Goal: Task Accomplishment & Management: Manage account settings

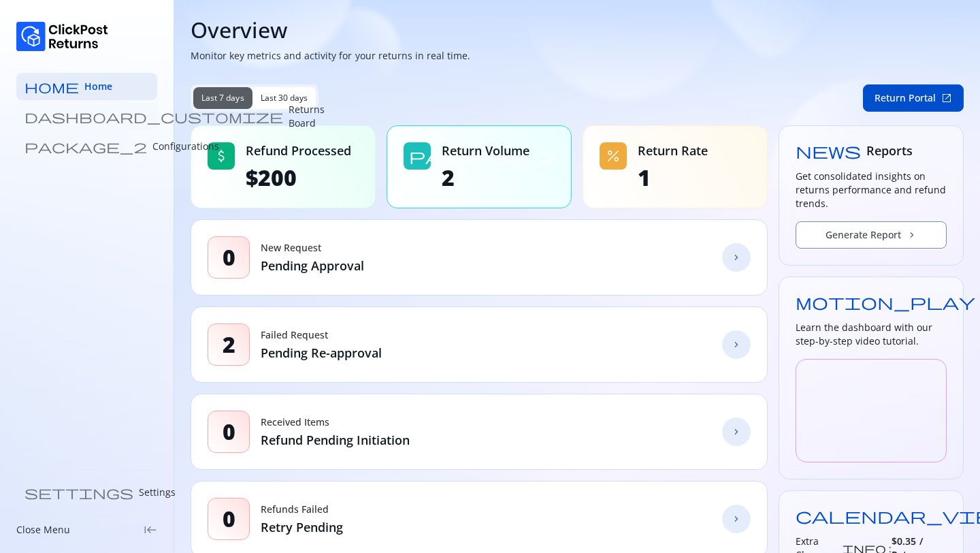
click at [289, 117] on p "Returns Board" at bounding box center [307, 116] width 36 height 27
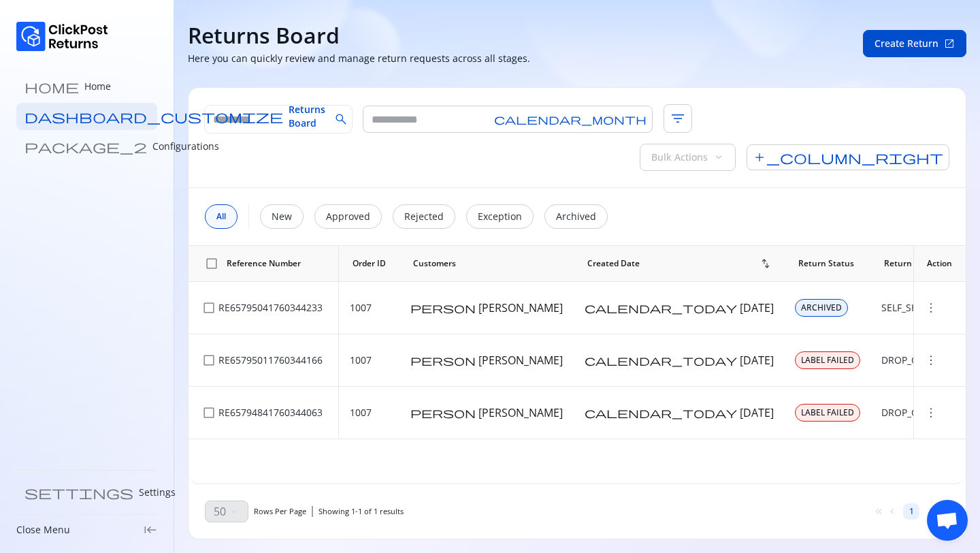
click at [152, 144] on p "Configurations" at bounding box center [185, 147] width 67 height 14
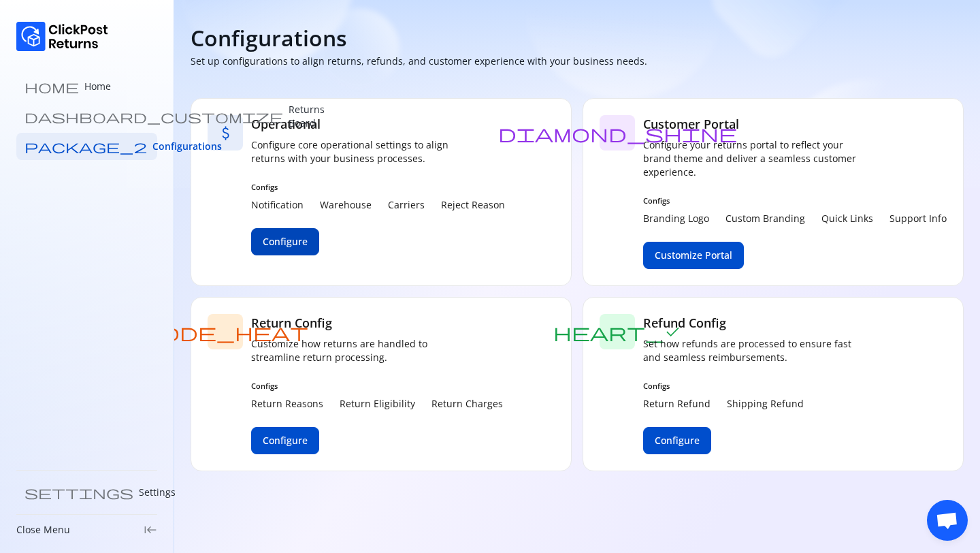
click at [276, 244] on span "Configure" at bounding box center [285, 242] width 45 height 14
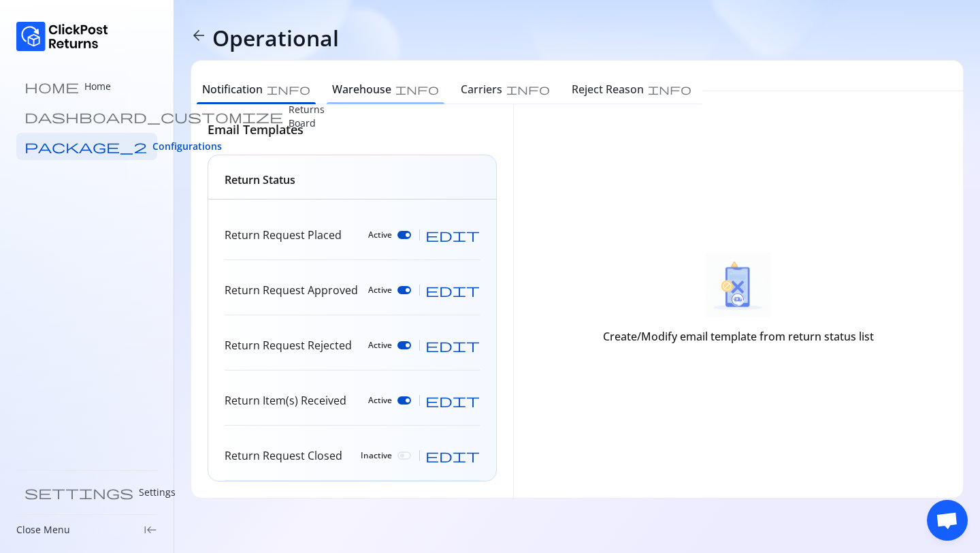
click at [332, 90] on h6 "Warehouse" at bounding box center [361, 89] width 59 height 16
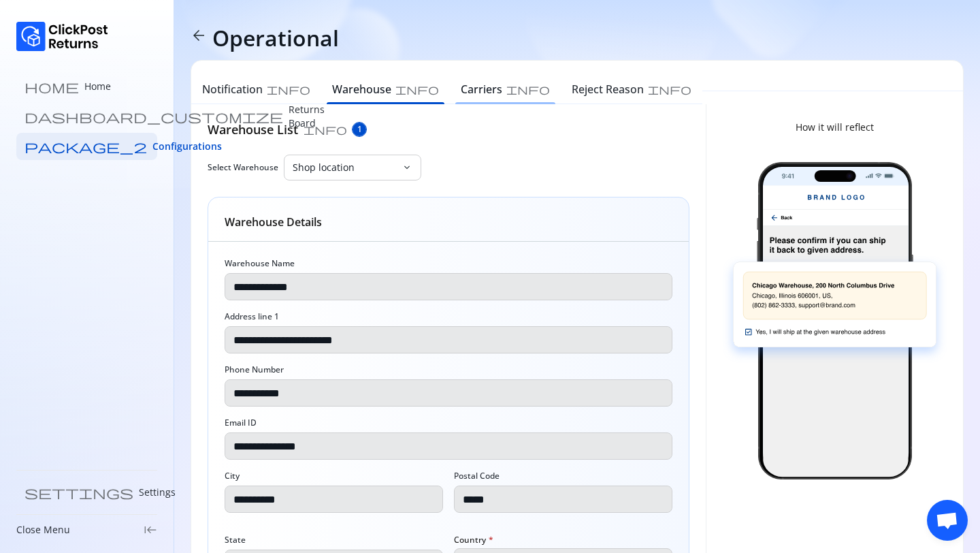
click at [461, 91] on h6 "Carriers" at bounding box center [482, 89] width 42 height 16
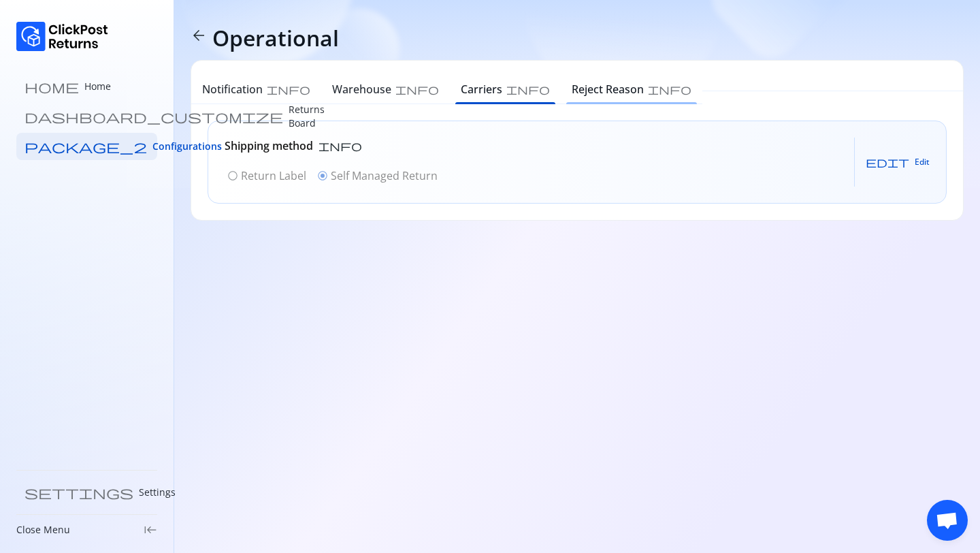
click at [572, 86] on h6 "Reject Reason" at bounding box center [608, 89] width 72 height 16
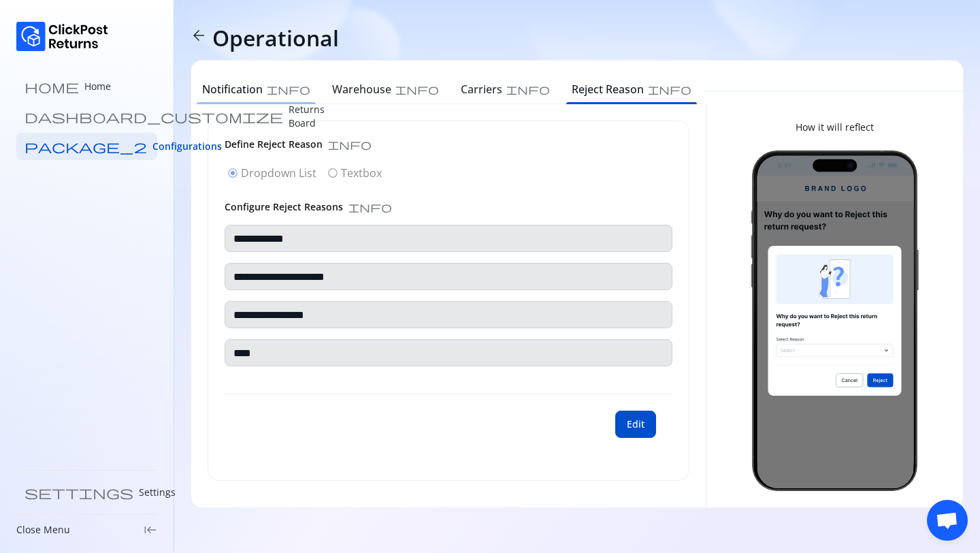
click at [241, 92] on h6 "Notification" at bounding box center [232, 89] width 61 height 16
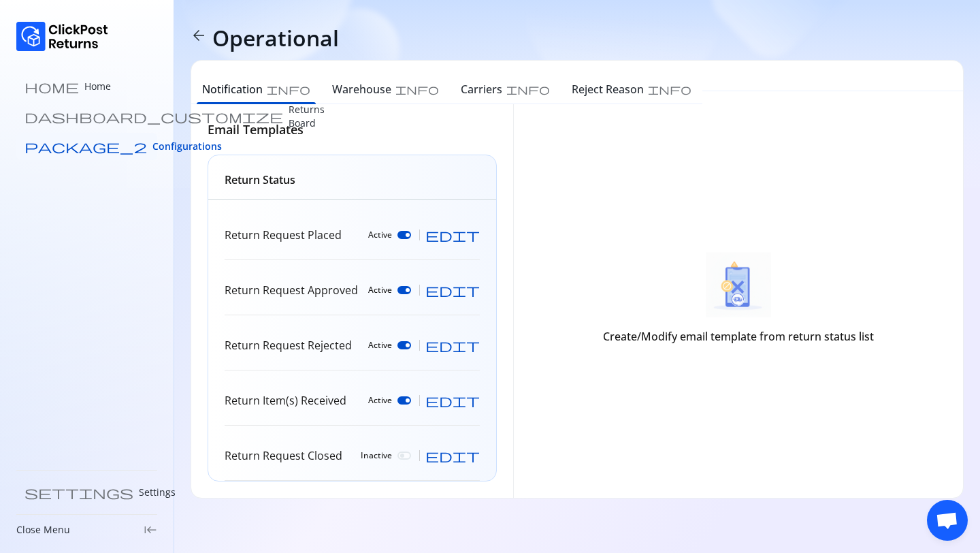
click at [152, 148] on span "Configurations" at bounding box center [186, 147] width 69 height 14
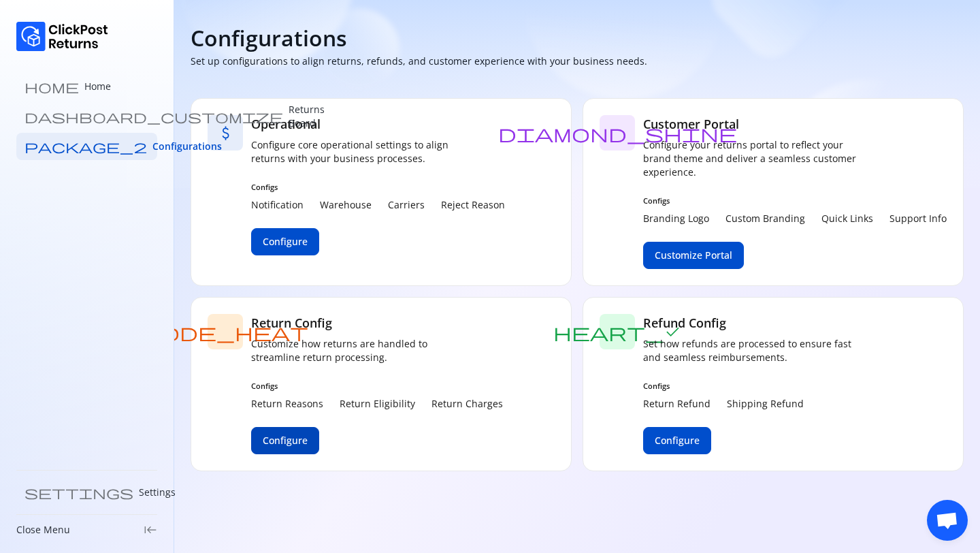
click at [289, 443] on span "Configure" at bounding box center [285, 440] width 45 height 14
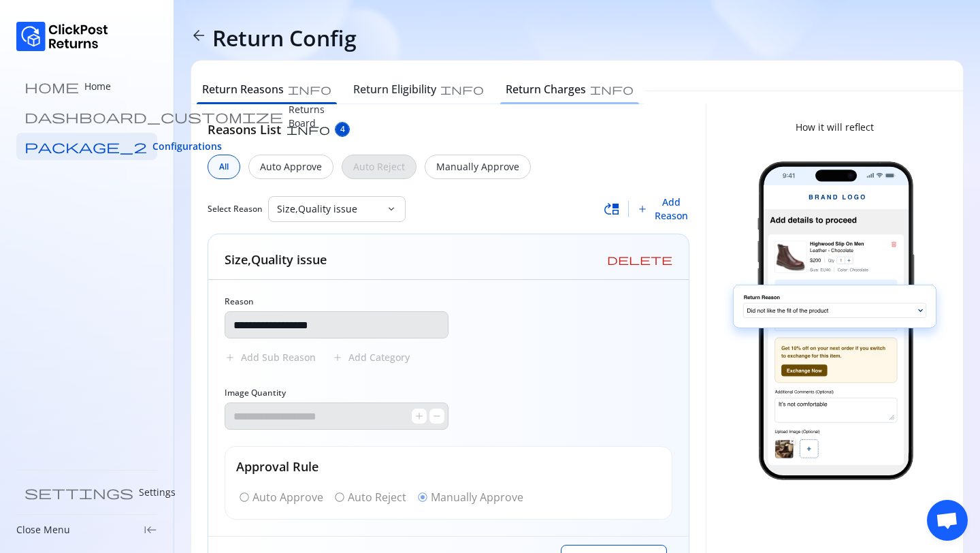
click at [506, 91] on h6 "Return Charges" at bounding box center [546, 89] width 80 height 16
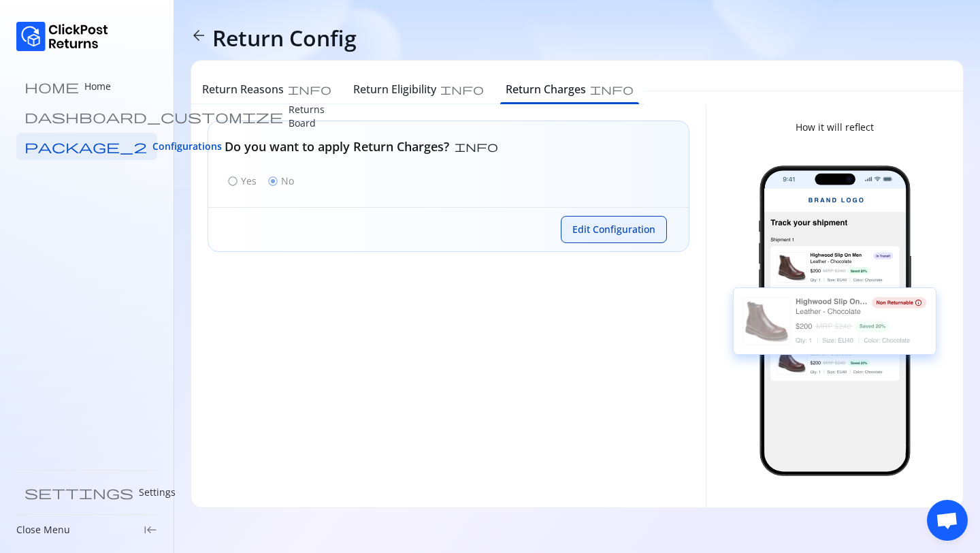
click at [631, 234] on span "Edit Configuration" at bounding box center [613, 230] width 83 height 14
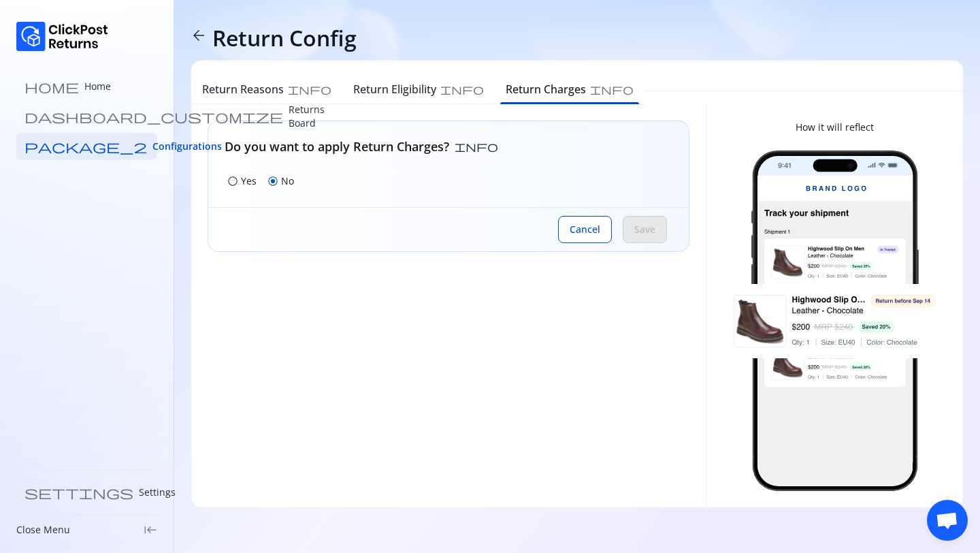
click at [241, 188] on div "radio_button_unchecked Yes" at bounding box center [242, 180] width 35 height 19
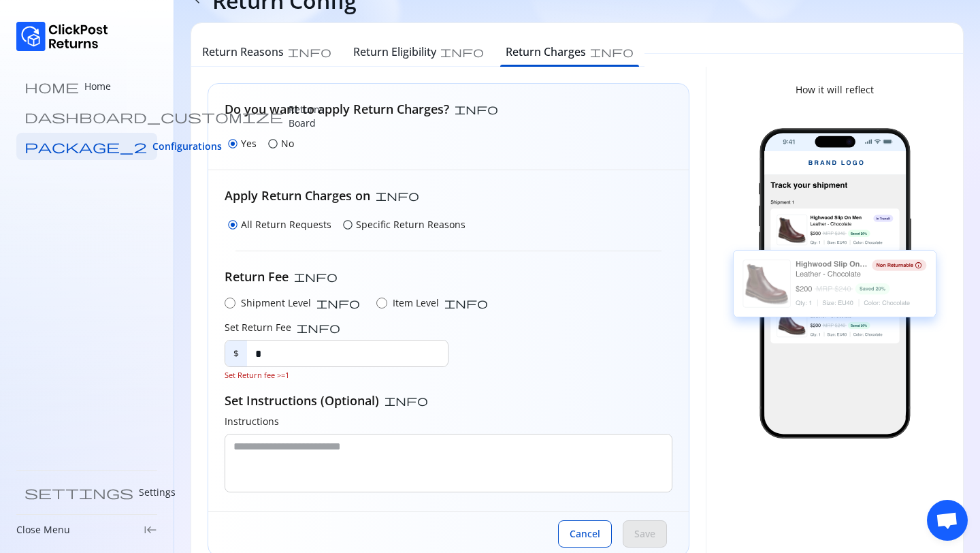
scroll to position [50, 0]
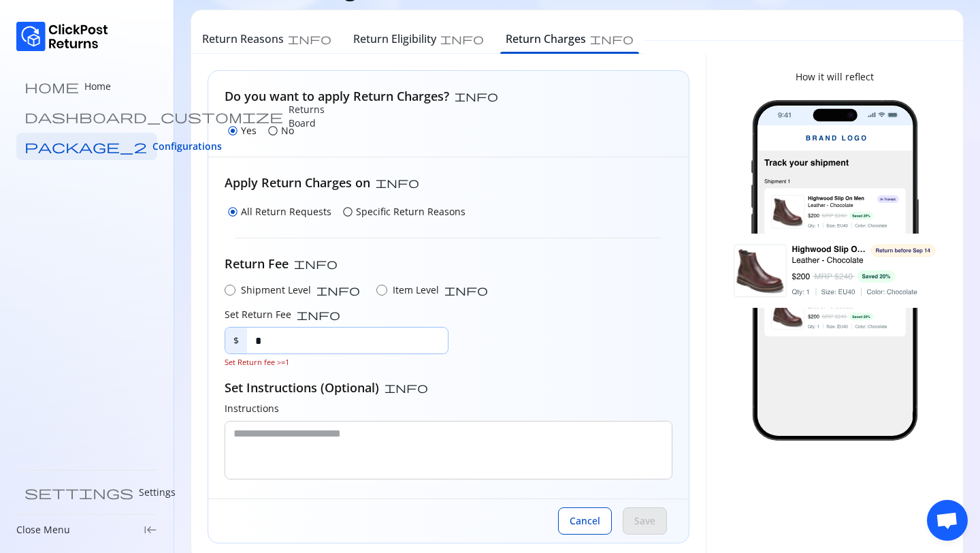
click at [290, 340] on input "*" at bounding box center [347, 340] width 201 height 26
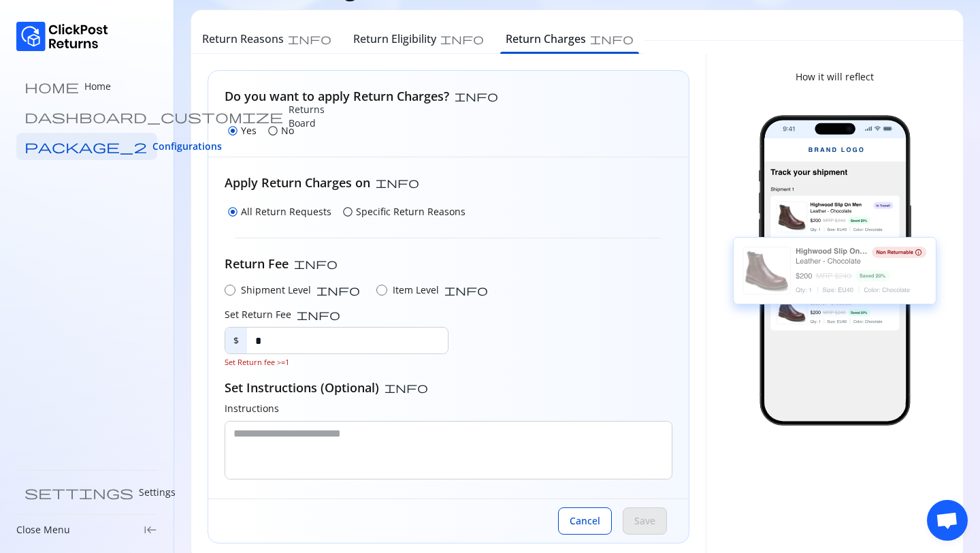
click at [227, 362] on span "Set Return fee >=1" at bounding box center [337, 362] width 224 height 11
click at [275, 346] on input "*" at bounding box center [347, 340] width 201 height 26
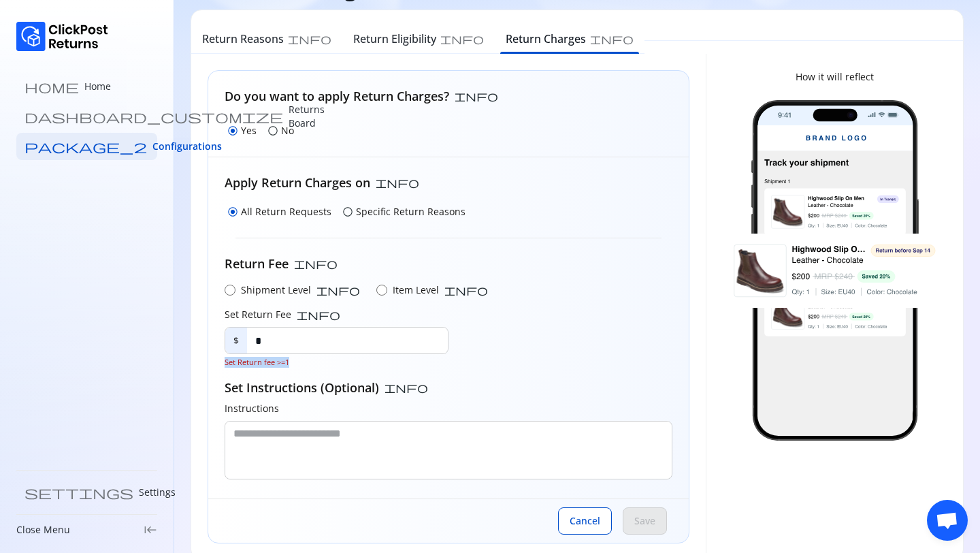
drag, startPoint x: 225, startPoint y: 363, endPoint x: 378, endPoint y: 363, distance: 153.8
click at [380, 363] on span "Set Return fee >=1" at bounding box center [337, 362] width 224 height 11
click at [582, 295] on div "Shipment Level info Item Level info" at bounding box center [449, 290] width 448 height 14
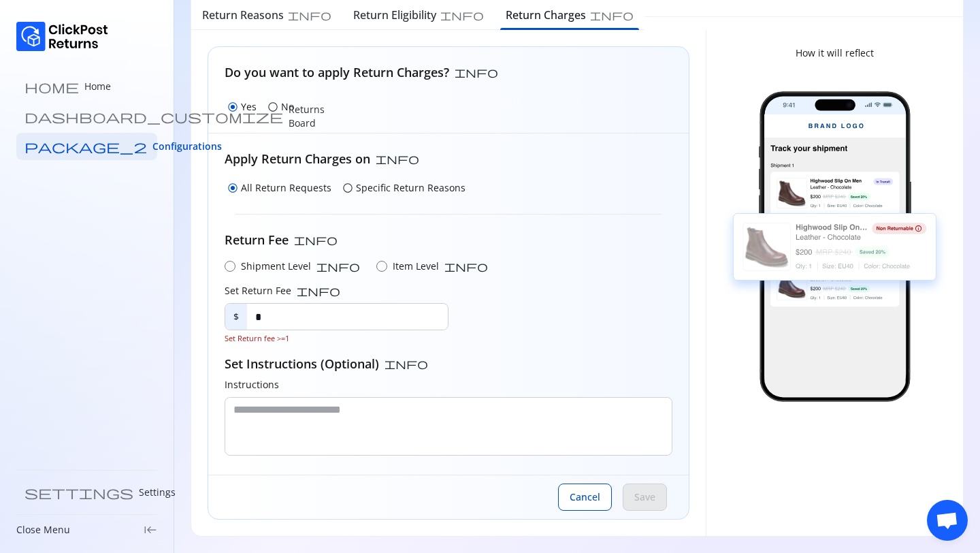
scroll to position [0, 0]
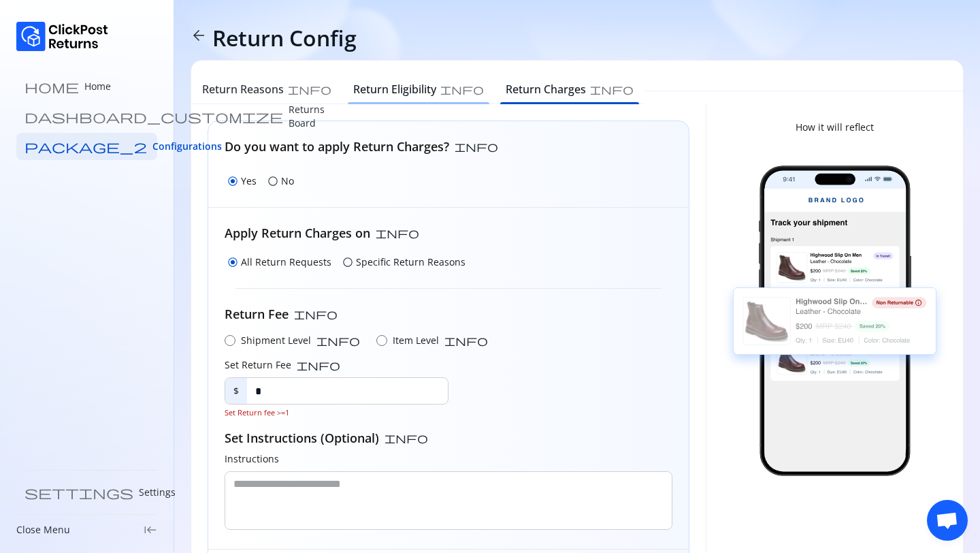
click at [370, 101] on div "Return Eligibility info" at bounding box center [418, 90] width 152 height 27
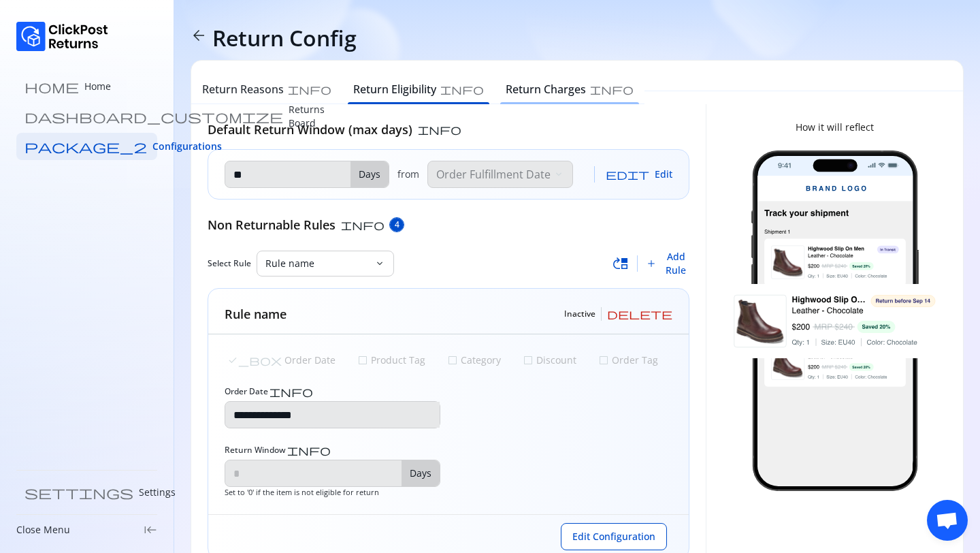
click at [495, 99] on div "Return Charges info" at bounding box center [570, 90] width 150 height 27
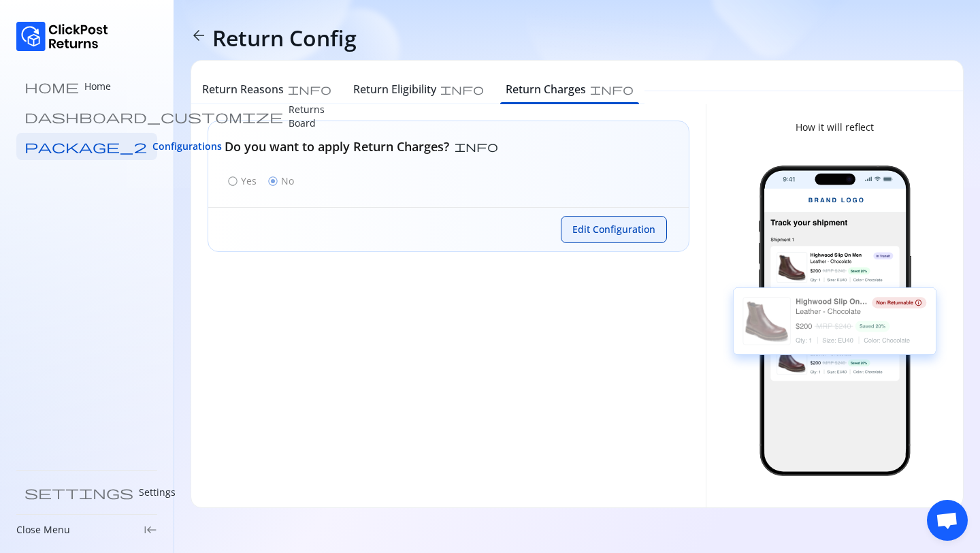
click at [630, 227] on span "Edit Configuration" at bounding box center [613, 230] width 83 height 14
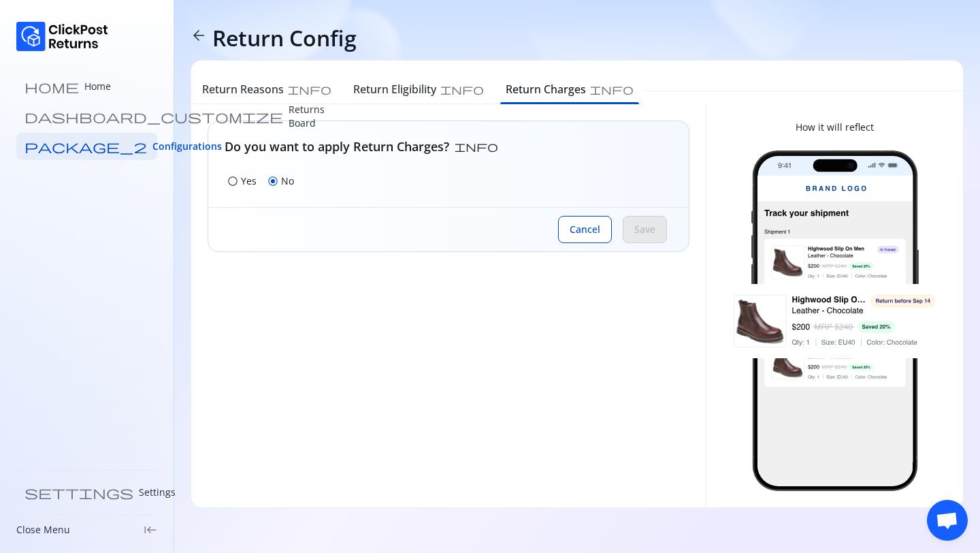
click at [236, 180] on span "radio_button_unchecked" at bounding box center [232, 181] width 11 height 11
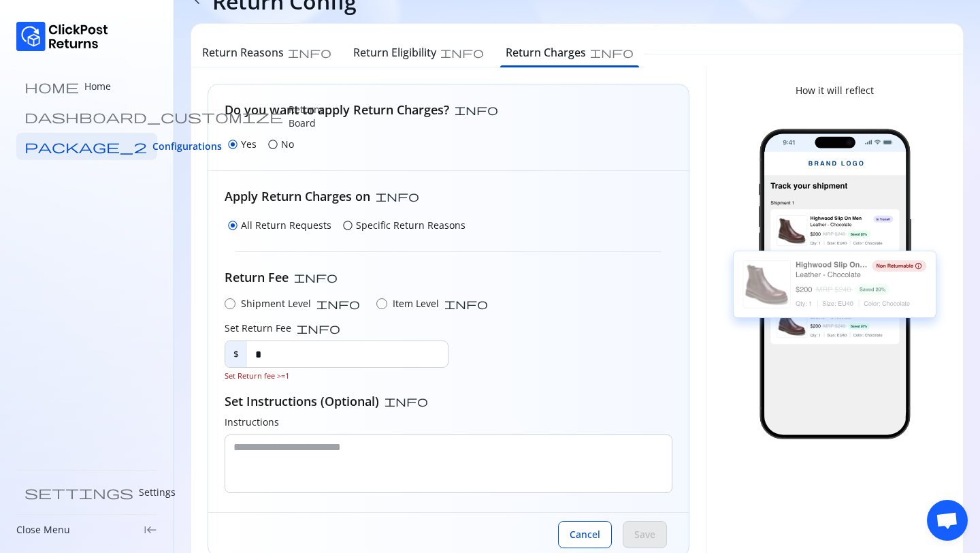
scroll to position [74, 0]
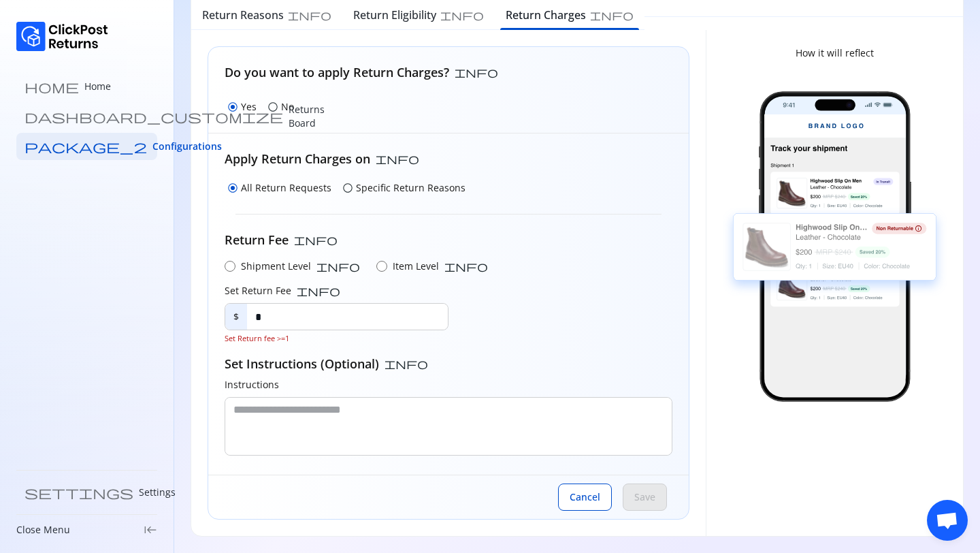
click at [631, 489] on div "Save" at bounding box center [645, 496] width 44 height 27
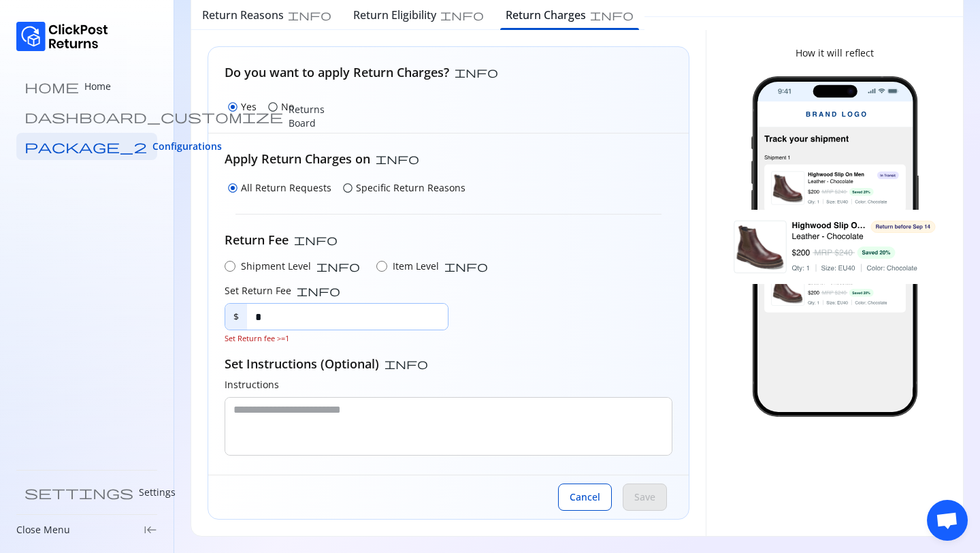
click at [289, 321] on input "*" at bounding box center [347, 316] width 201 height 26
type input "*"
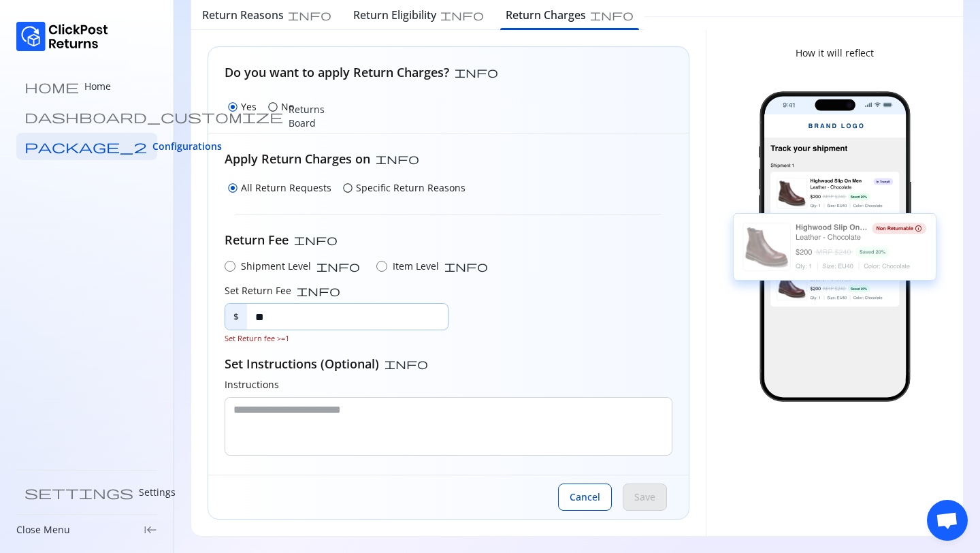
scroll to position [61, 0]
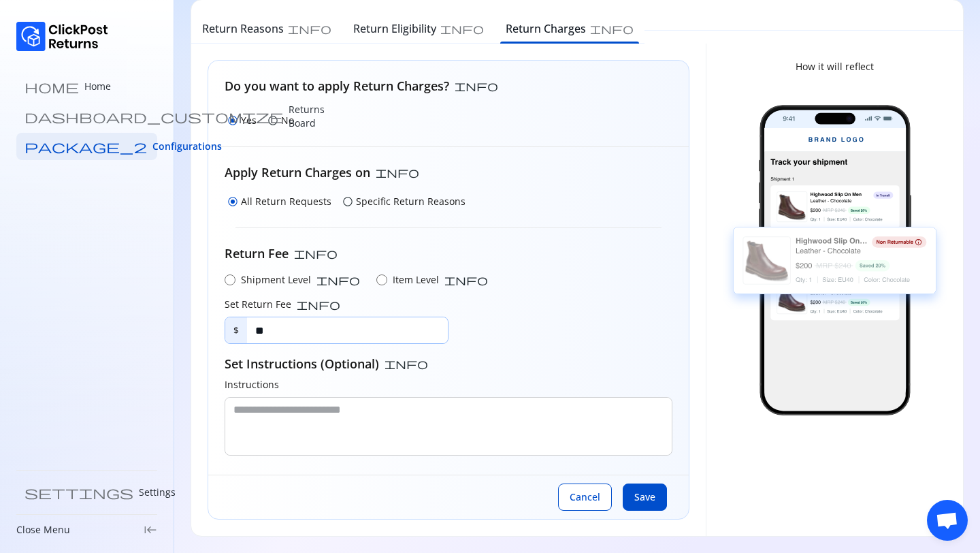
click at [305, 329] on input "**" at bounding box center [347, 330] width 201 height 26
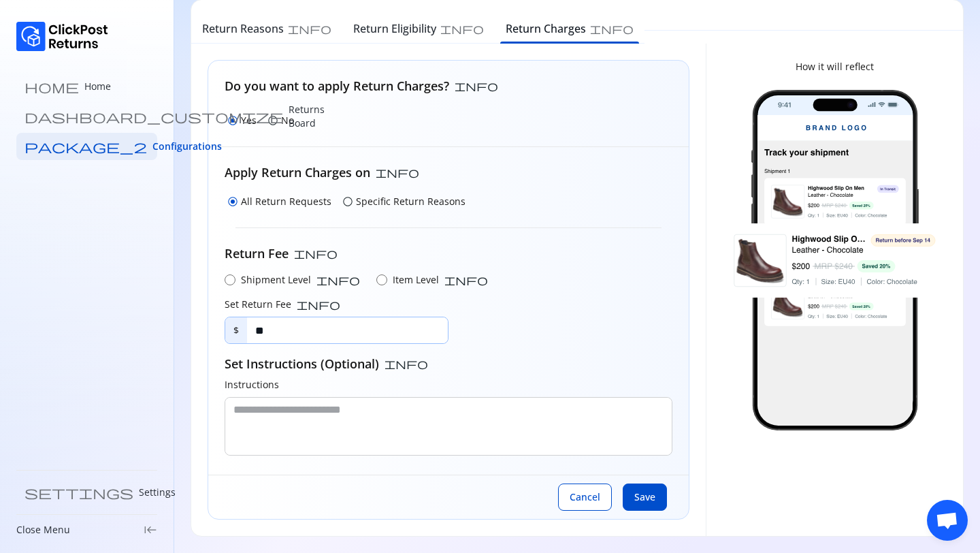
click at [305, 329] on input "**" at bounding box center [347, 330] width 201 height 26
type input "**"
click at [272, 334] on input "**" at bounding box center [347, 330] width 201 height 26
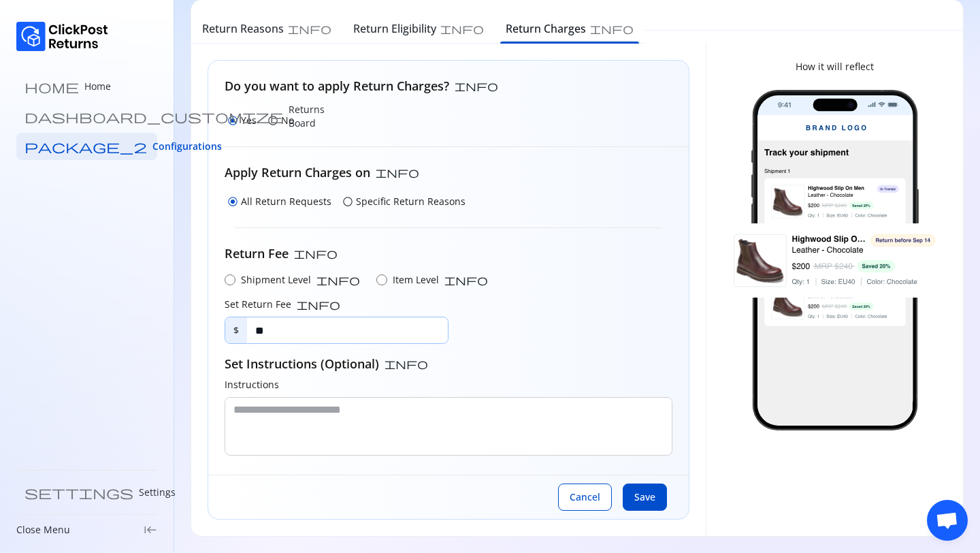
click at [272, 334] on input "**" at bounding box center [347, 330] width 201 height 26
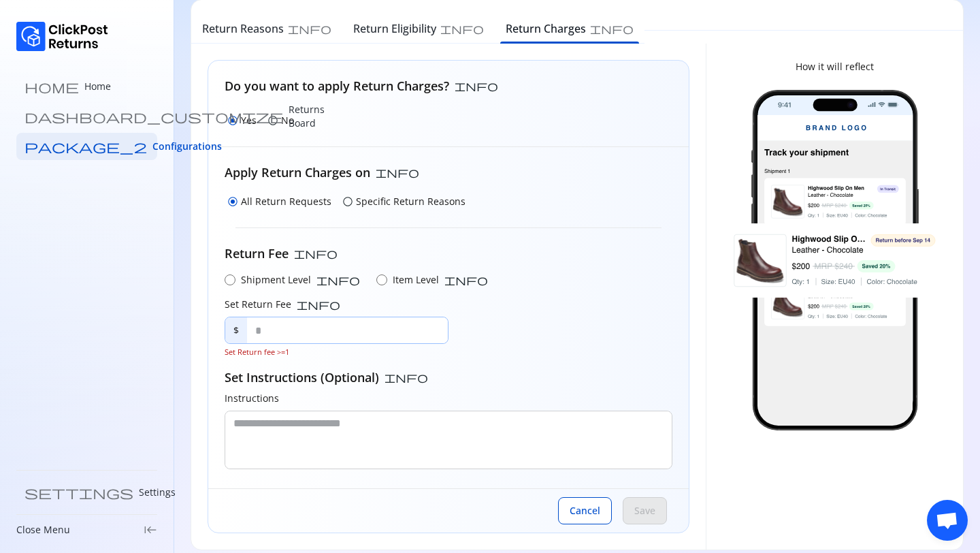
scroll to position [74, 0]
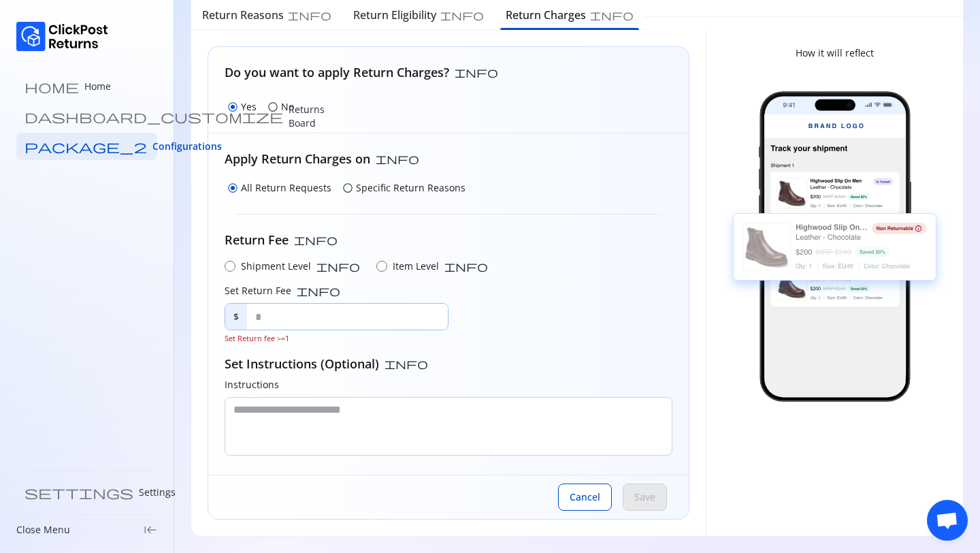
type input "*"
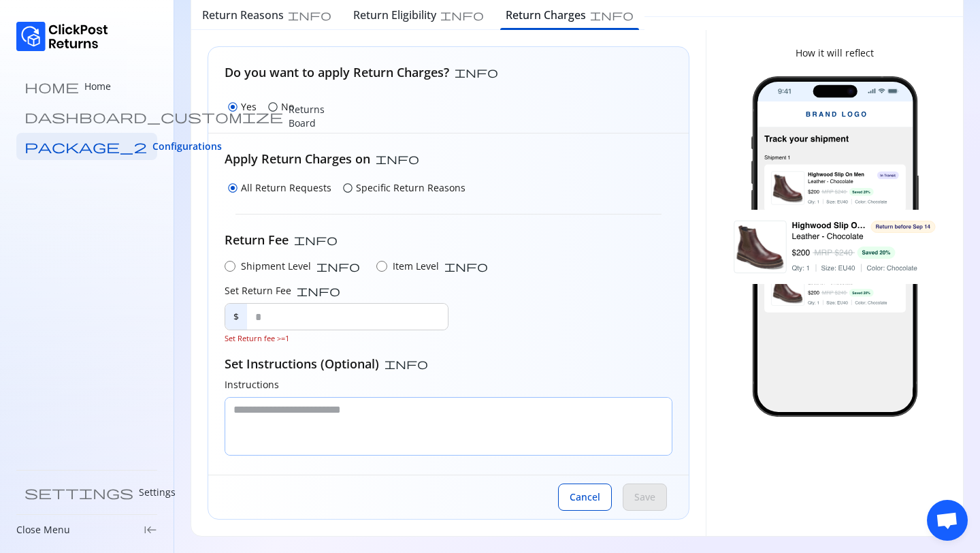
click at [446, 419] on textarea at bounding box center [448, 425] width 446 height 57
click at [296, 321] on input "text" at bounding box center [347, 316] width 201 height 26
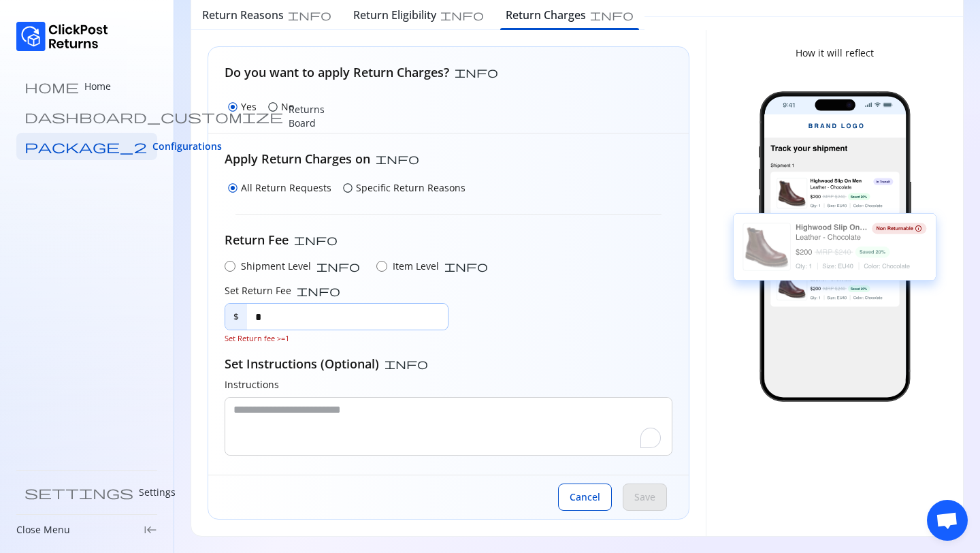
scroll to position [61, 0]
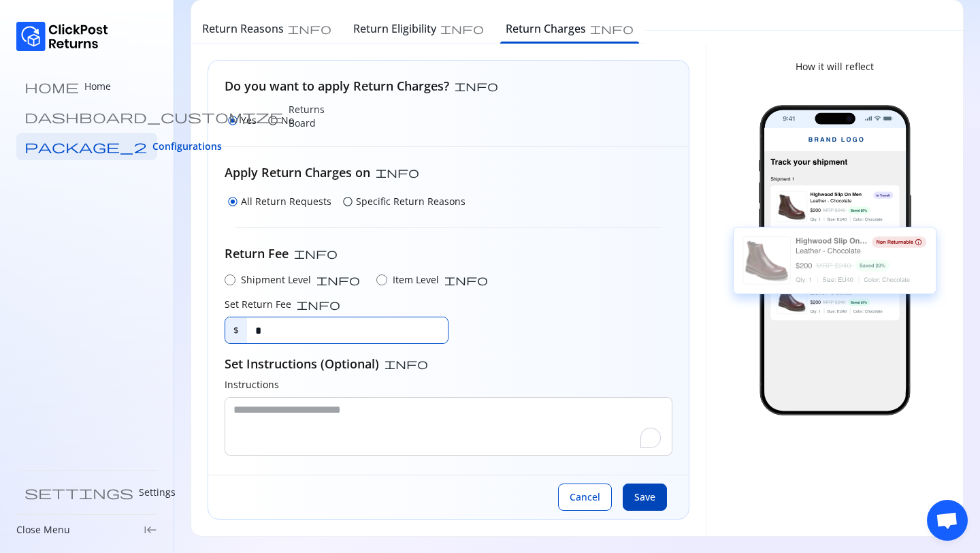
type input "*"
click at [655, 504] on button "Save" at bounding box center [645, 496] width 44 height 27
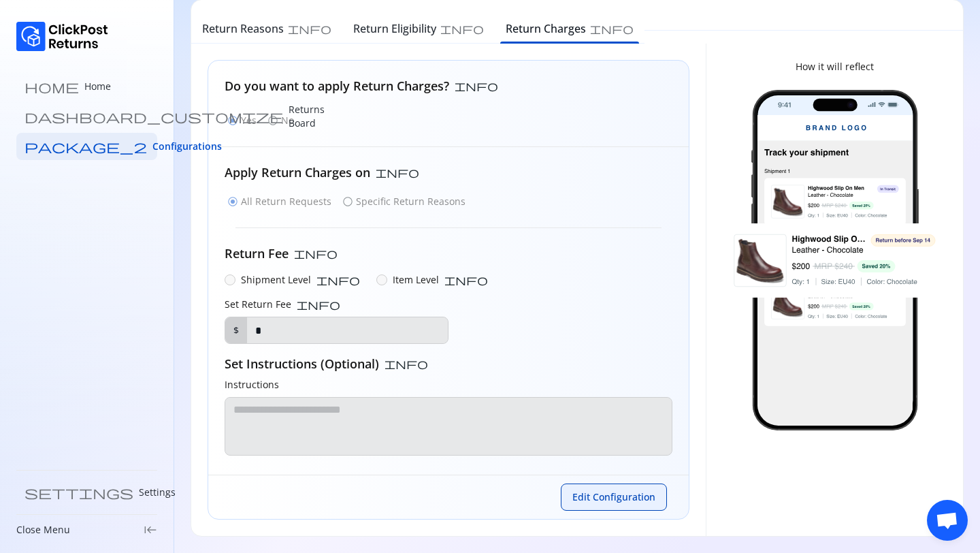
click at [595, 501] on span "Edit Configuration" at bounding box center [613, 497] width 83 height 14
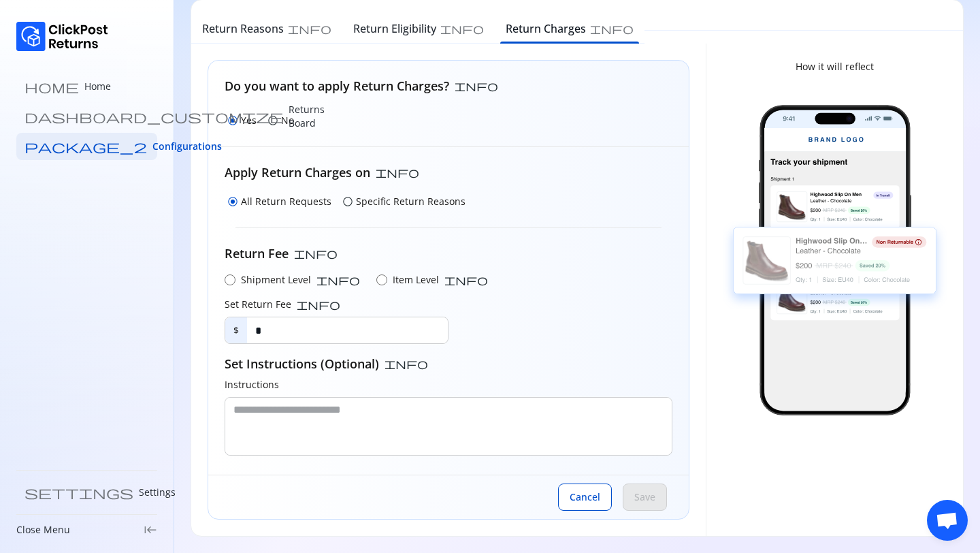
click at [350, 197] on div "radio_button_unchecked Specific Return Reasons" at bounding box center [404, 201] width 129 height 19
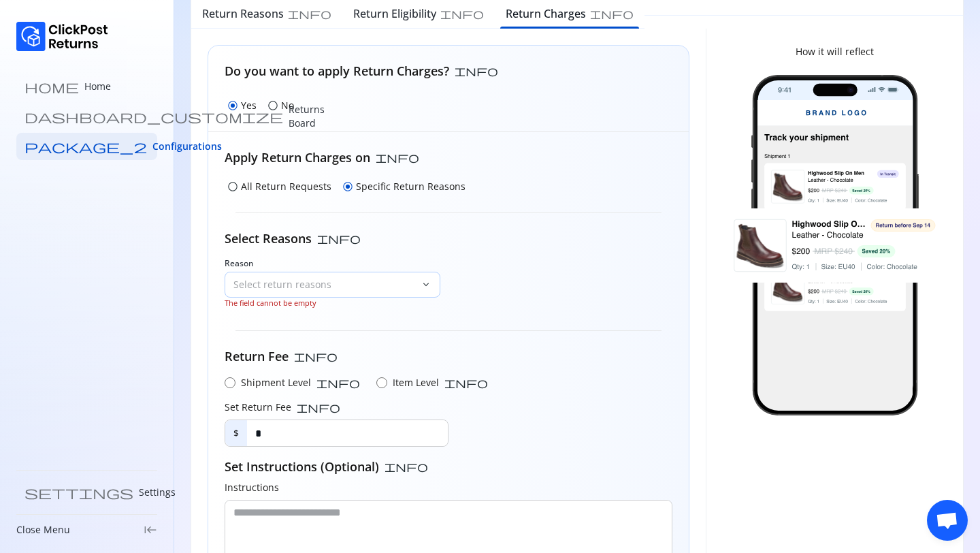
scroll to position [76, 0]
click at [314, 287] on p "Select return reasons" at bounding box center [324, 284] width 182 height 14
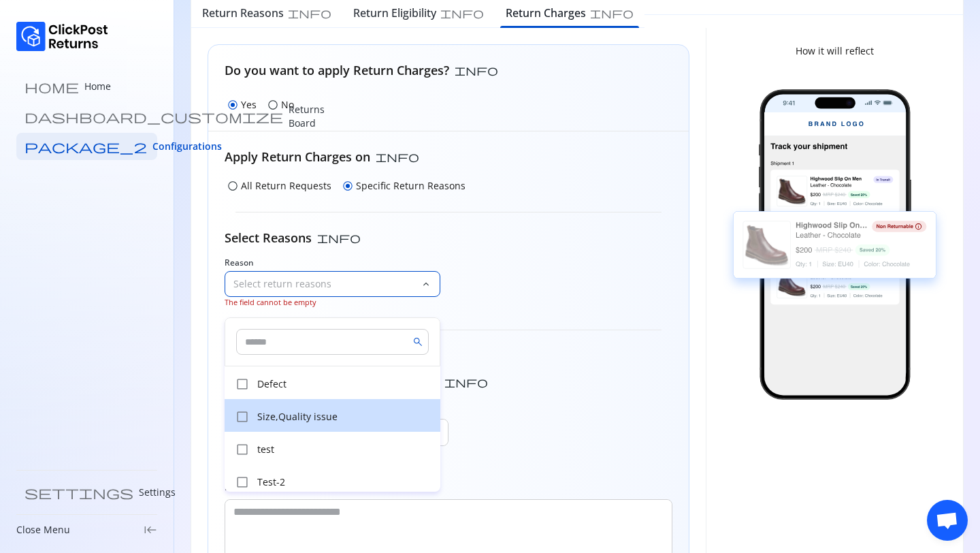
scroll to position [5, 0]
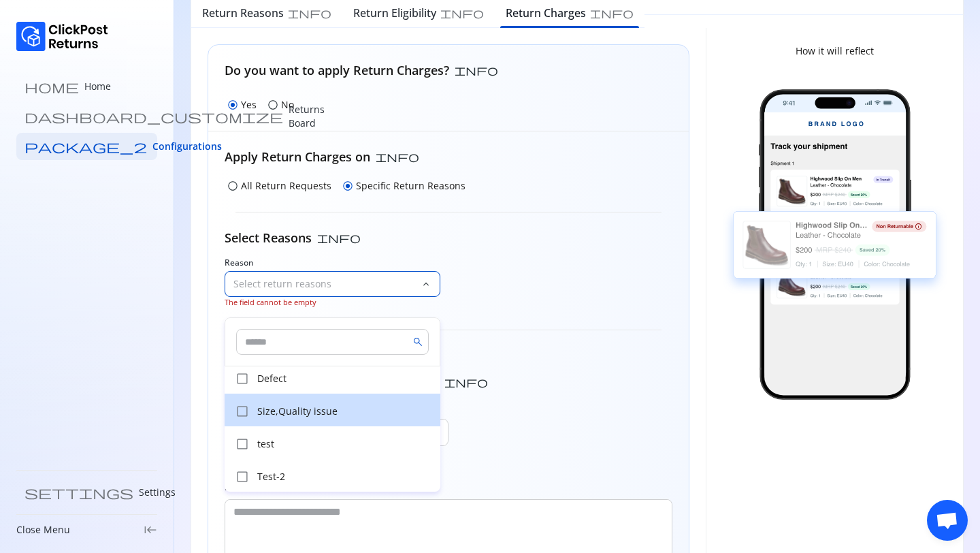
click at [277, 419] on div "check_box_outline_blank Size,Quality issue" at bounding box center [333, 409] width 216 height 33
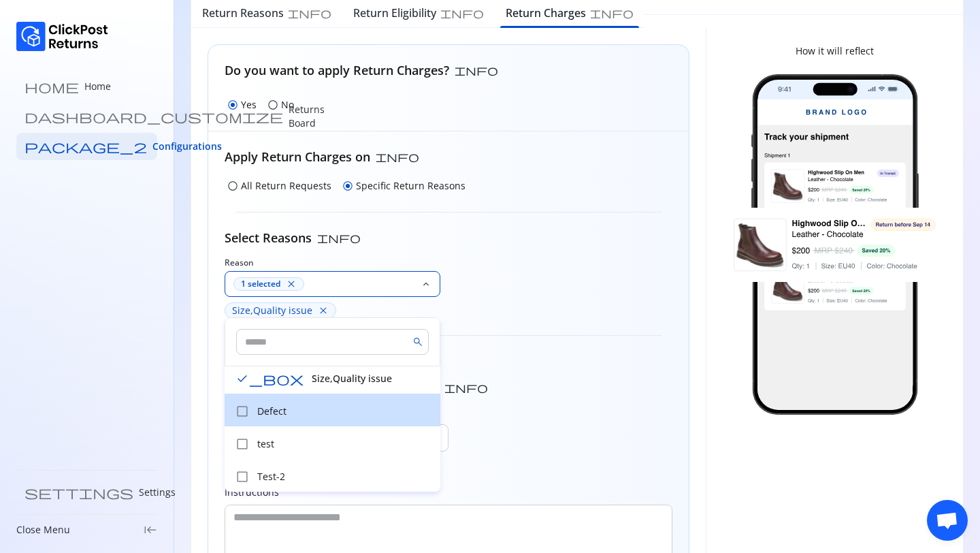
click at [273, 416] on p "Defect" at bounding box center [344, 411] width 175 height 14
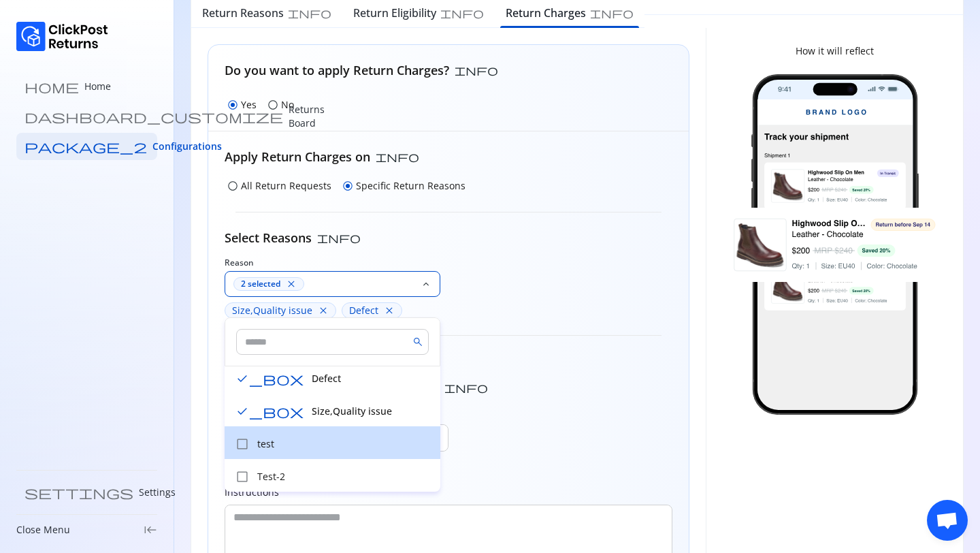
click at [273, 438] on p "test" at bounding box center [344, 444] width 175 height 14
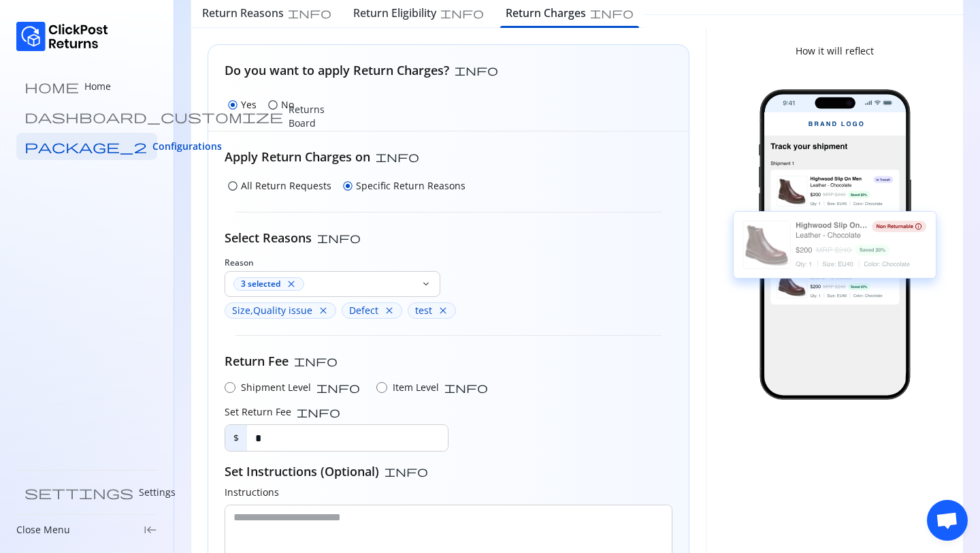
click at [523, 367] on div "Return Fee info" at bounding box center [449, 361] width 448 height 18
click at [363, 287] on div "3 selected close" at bounding box center [324, 284] width 182 height 14
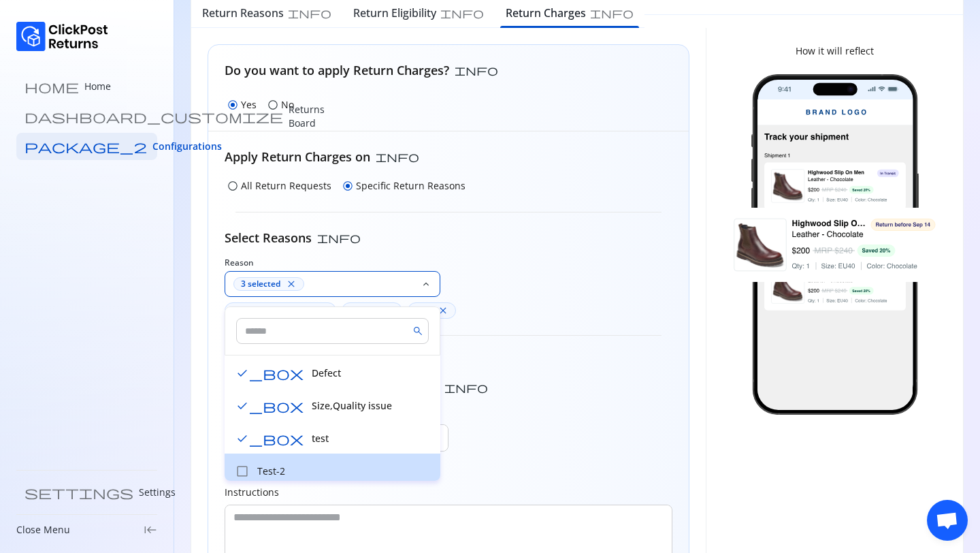
click at [263, 455] on div "check_box_outline_blank Test-2" at bounding box center [333, 469] width 216 height 33
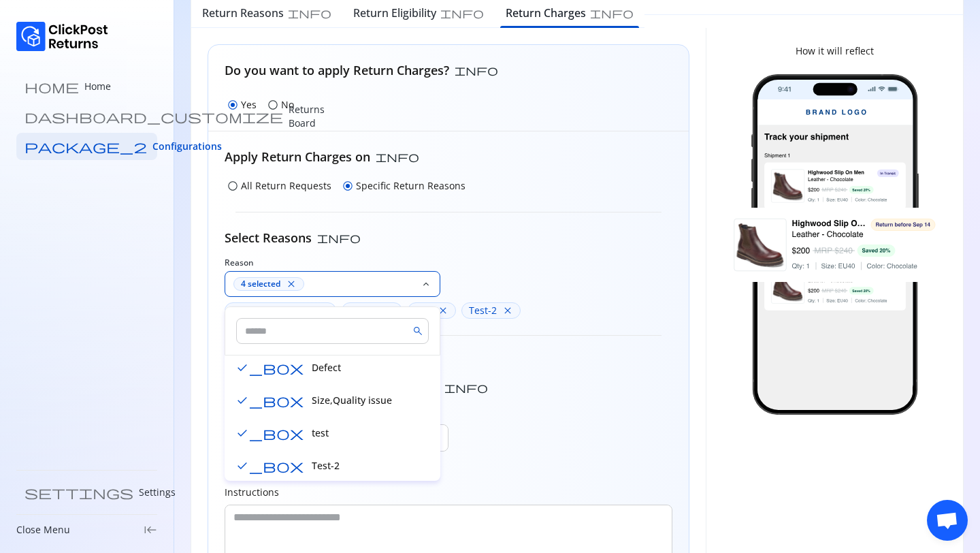
scroll to position [0, 0]
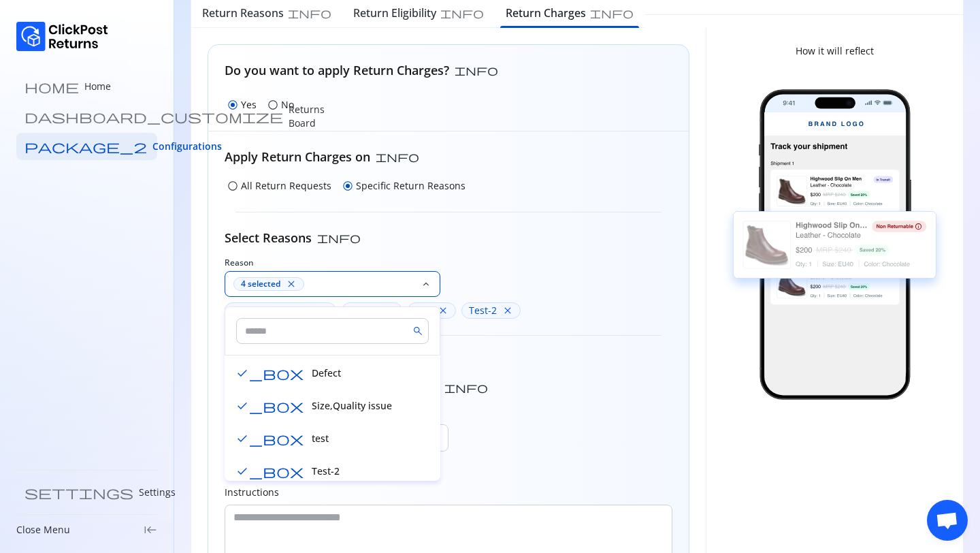
click at [570, 376] on div "Return Fee info Shipment Level info Item Level info Set Return Fee info $ * Set…" at bounding box center [449, 459] width 448 height 214
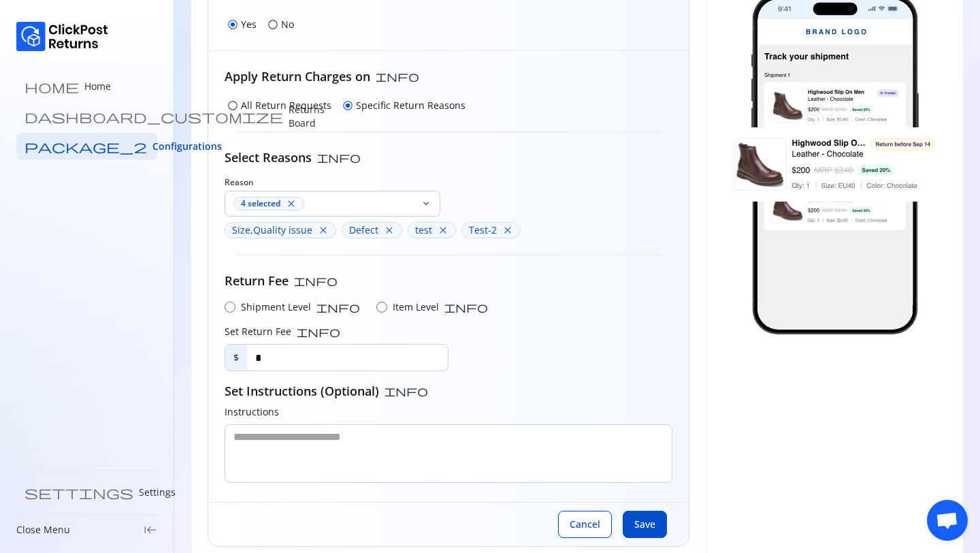
scroll to position [184, 0]
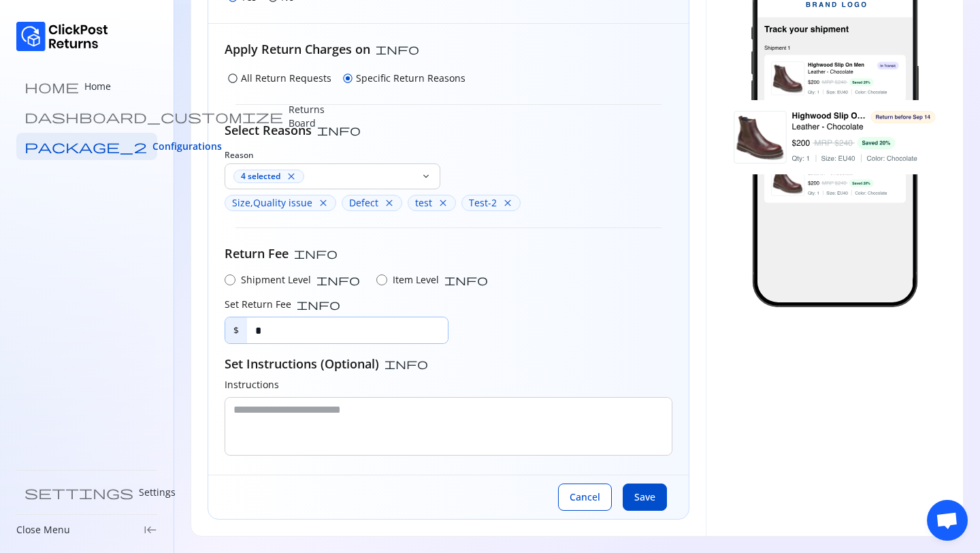
click at [297, 336] on input "*" at bounding box center [347, 330] width 201 height 26
click at [654, 499] on span "Save" at bounding box center [644, 497] width 21 height 14
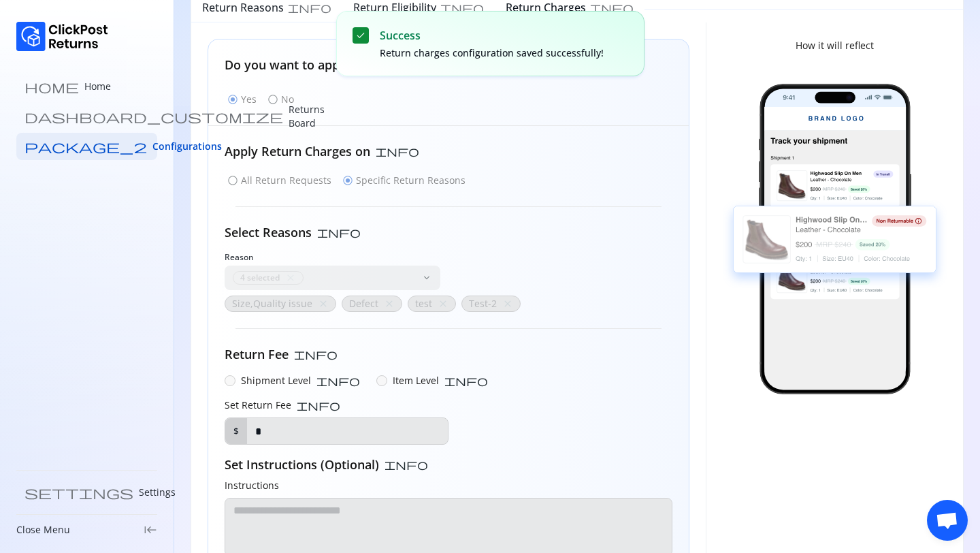
scroll to position [0, 0]
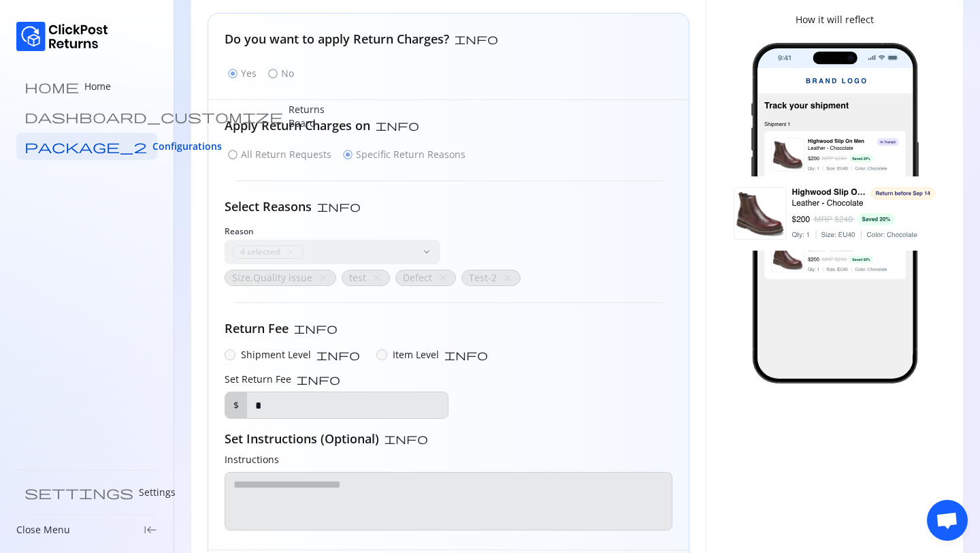
scroll to position [102, 0]
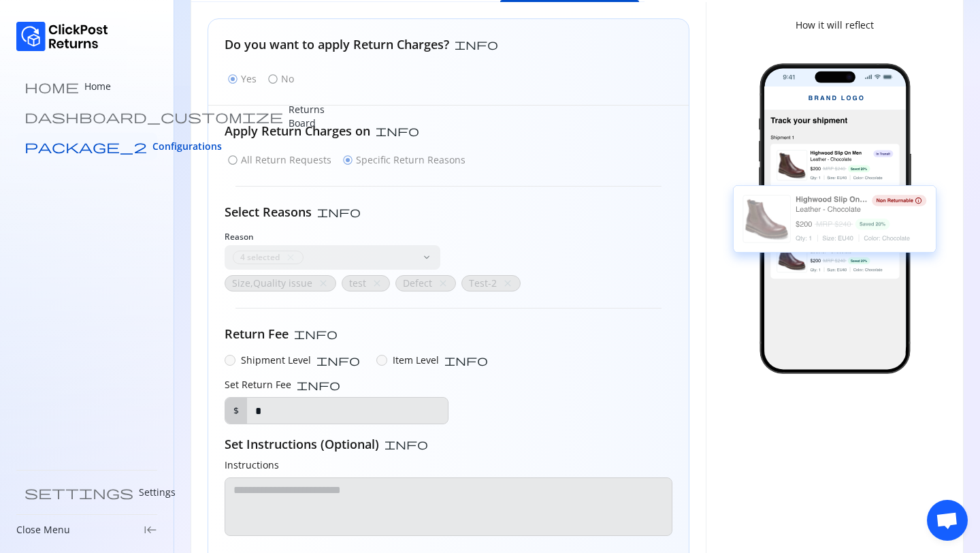
click at [89, 135] on link "package_2 Configurations" at bounding box center [86, 146] width 141 height 27
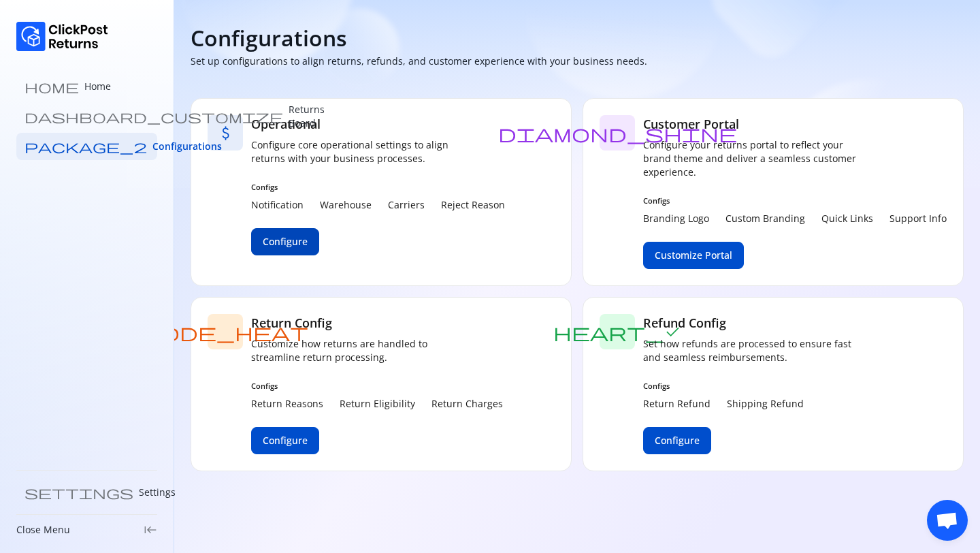
click at [288, 244] on span "Configure" at bounding box center [285, 242] width 45 height 14
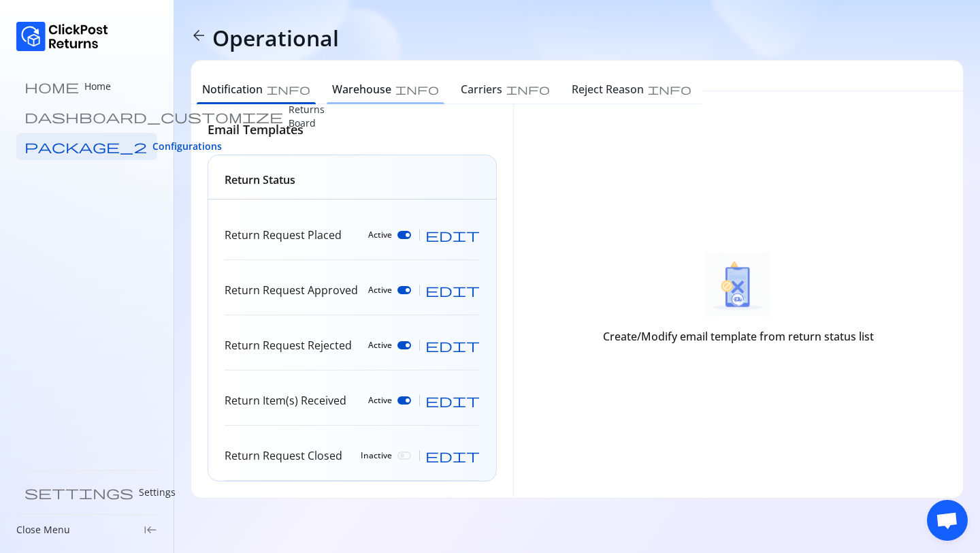
click at [332, 89] on h6 "Warehouse" at bounding box center [361, 89] width 59 height 16
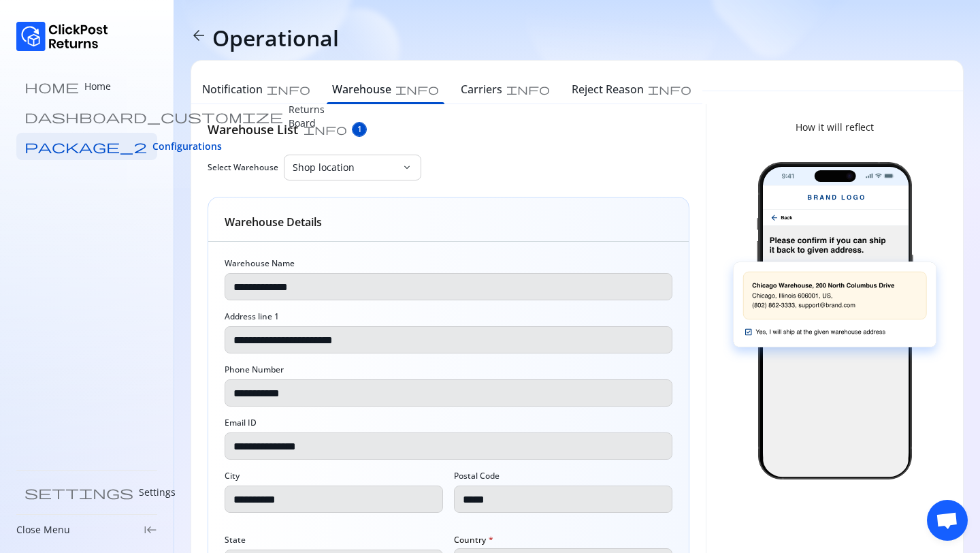
scroll to position [20, 0]
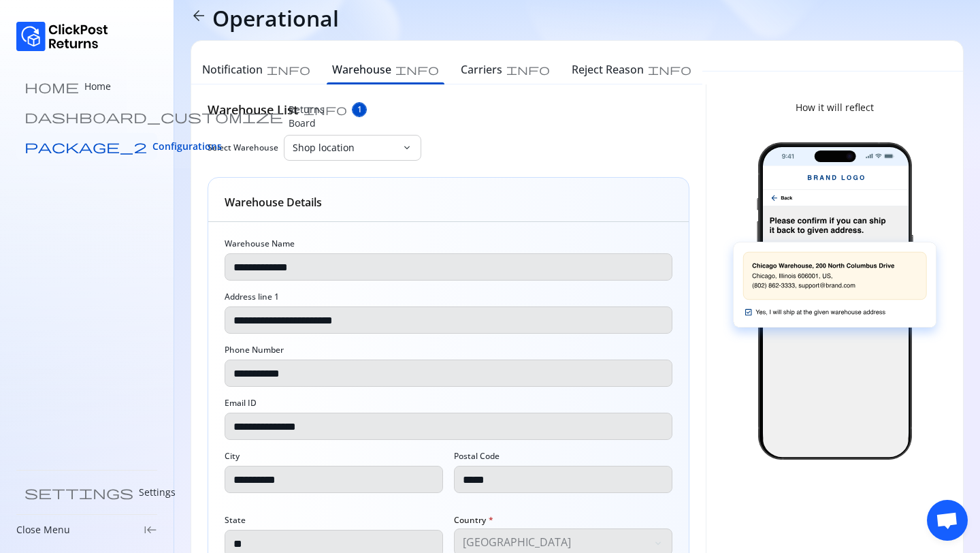
click at [152, 142] on span "Configurations" at bounding box center [186, 147] width 69 height 14
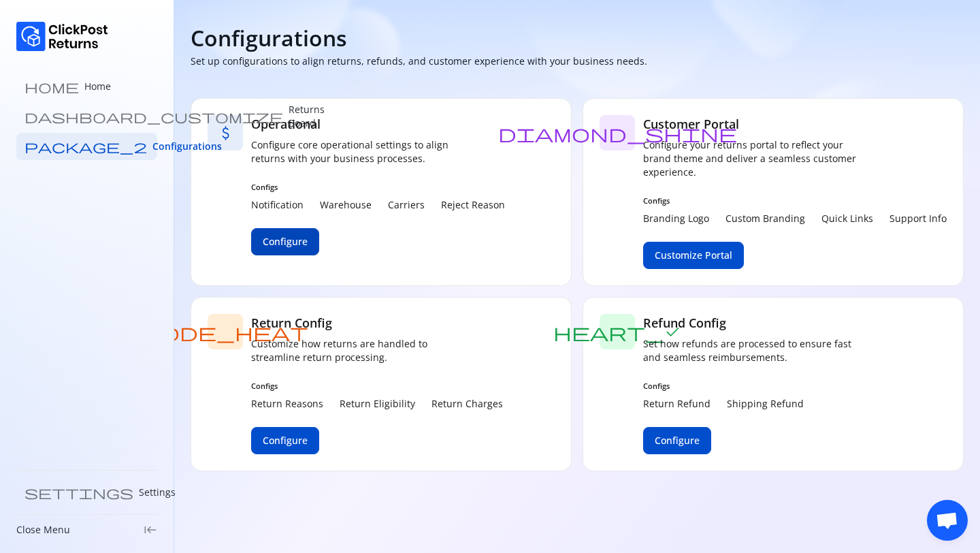
click at [280, 247] on span "Configure" at bounding box center [285, 242] width 45 height 14
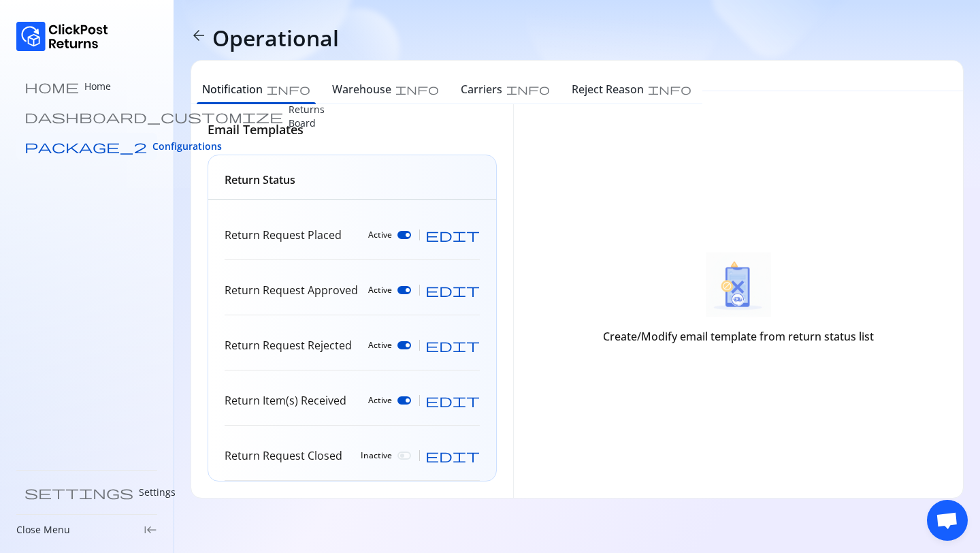
click at [84, 137] on link "package_2 Configurations" at bounding box center [86, 146] width 141 height 27
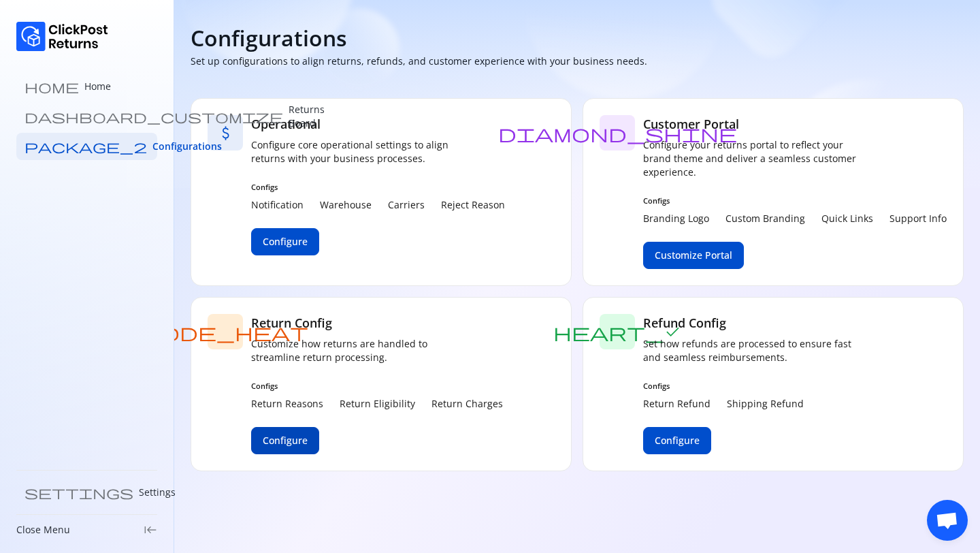
click at [289, 447] on button "Configure" at bounding box center [285, 440] width 68 height 27
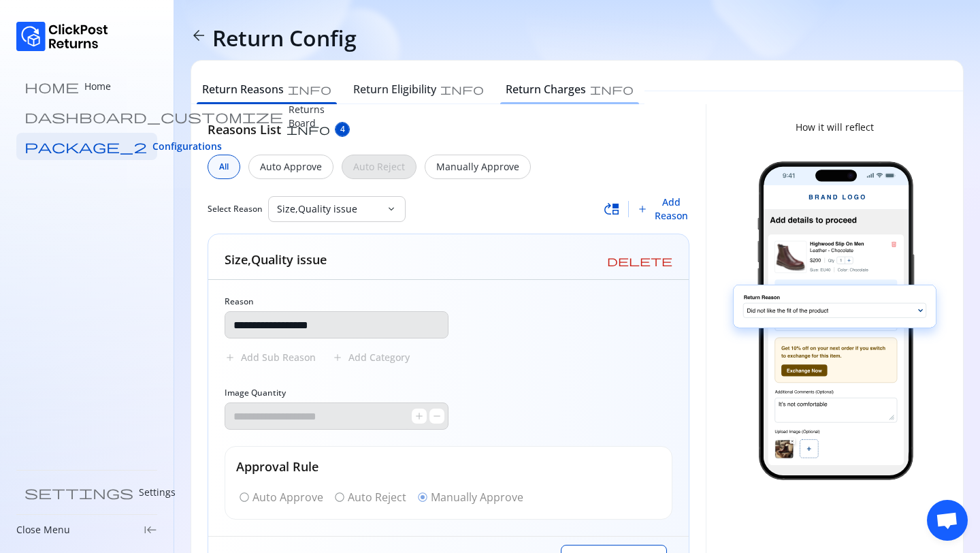
click at [495, 77] on div "Return Charges info" at bounding box center [570, 90] width 150 height 27
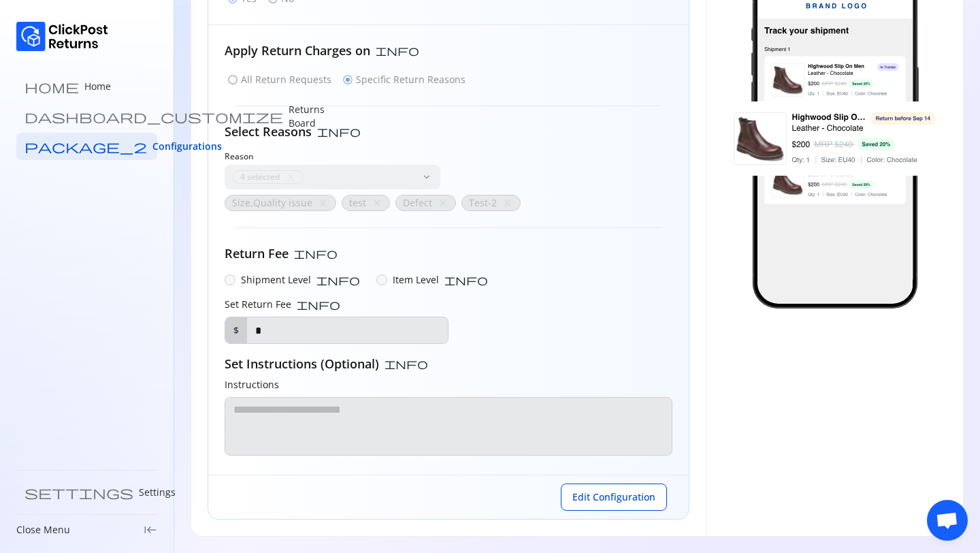
scroll to position [174, 0]
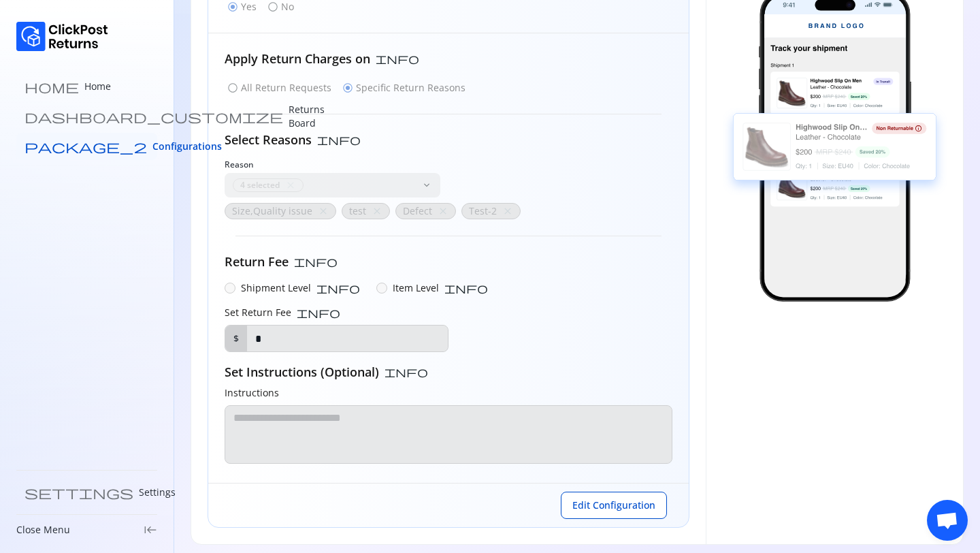
click at [152, 147] on span "Configurations" at bounding box center [186, 147] width 69 height 14
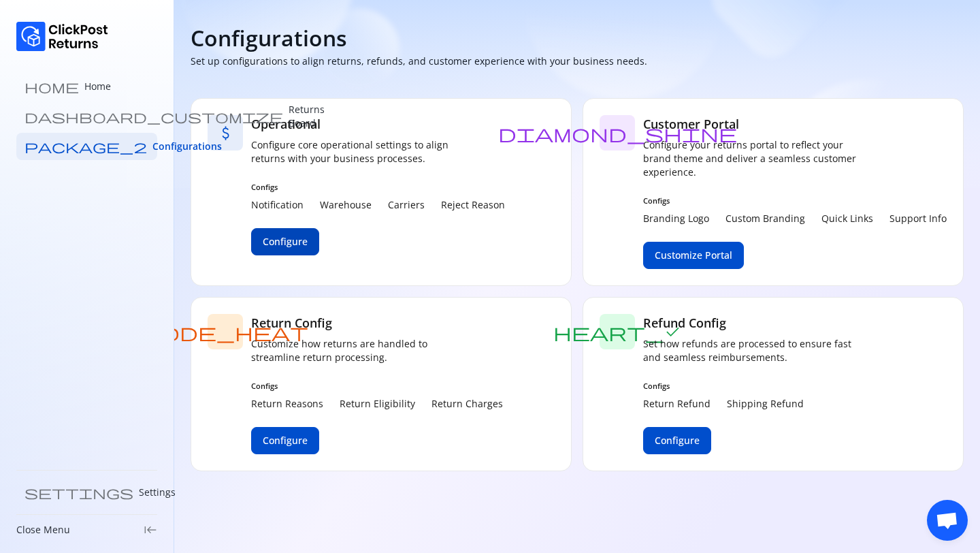
click at [305, 233] on button "Configure" at bounding box center [285, 241] width 68 height 27
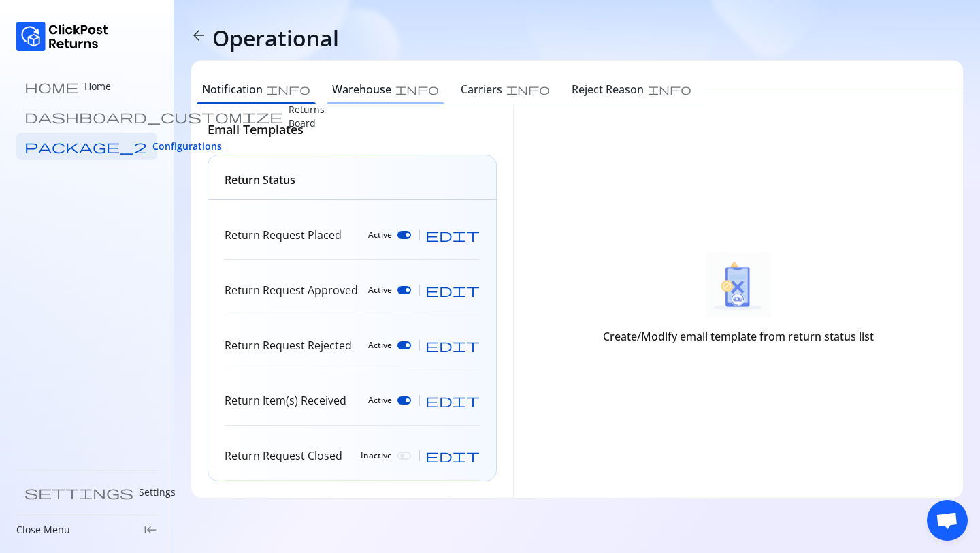
click at [346, 87] on h6 "Warehouse" at bounding box center [361, 89] width 59 height 16
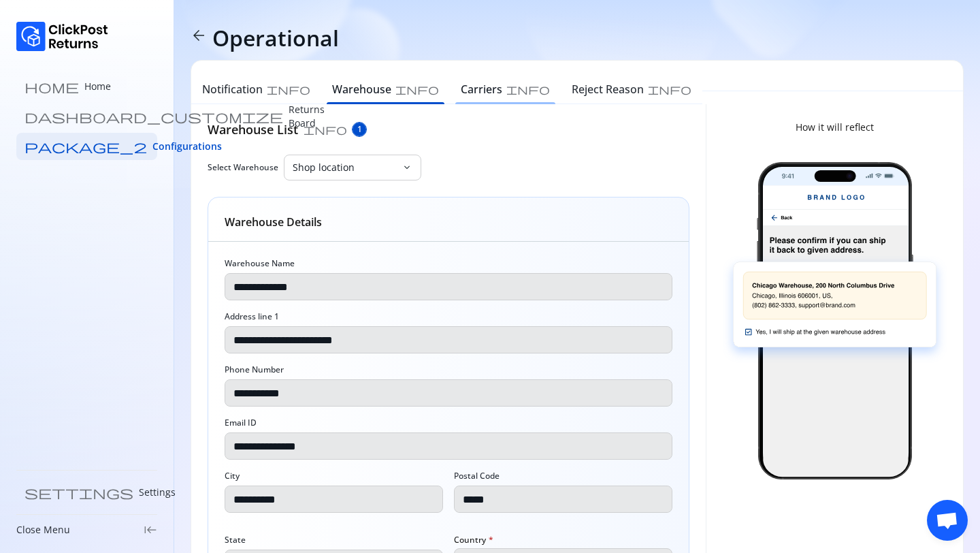
click at [461, 84] on h6 "Carriers" at bounding box center [482, 89] width 42 height 16
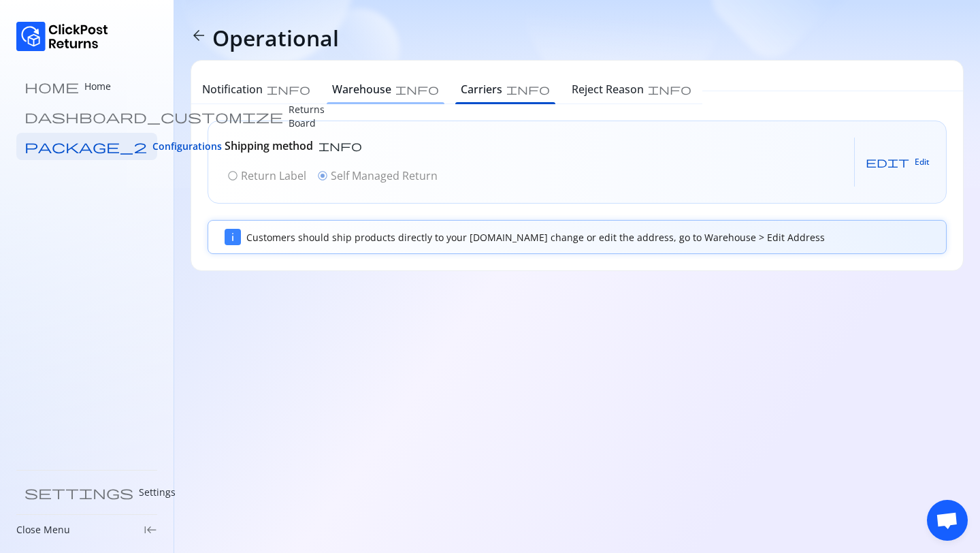
click at [344, 91] on h6 "Warehouse" at bounding box center [361, 89] width 59 height 16
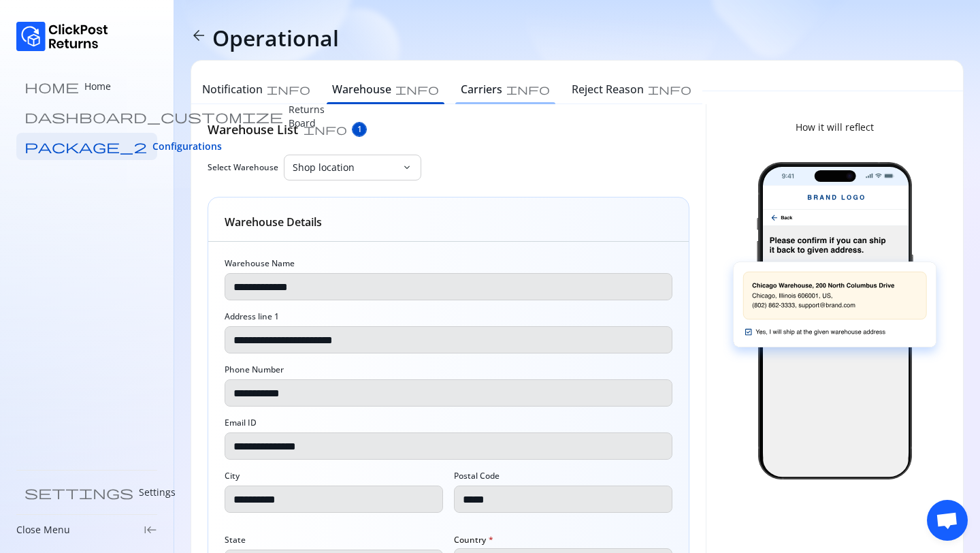
click at [450, 97] on div "Carriers info" at bounding box center [505, 90] width 111 height 27
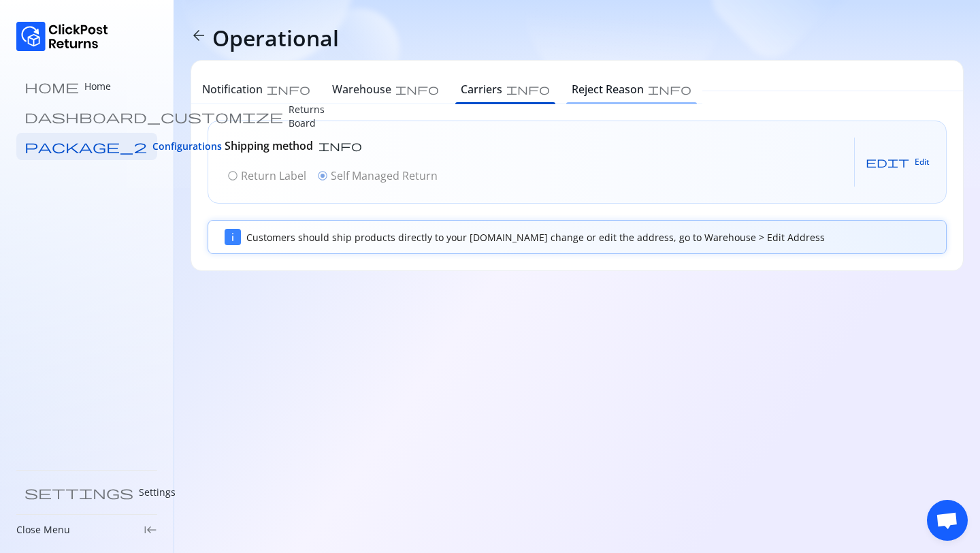
click at [561, 97] on div "Reject Reason info" at bounding box center [632, 90] width 142 height 27
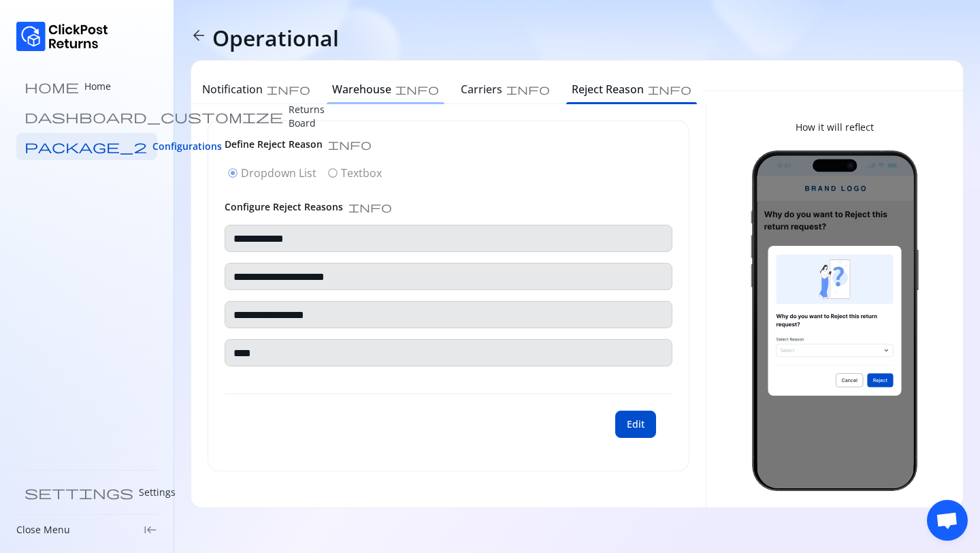
click at [347, 96] on h6 "Warehouse" at bounding box center [361, 89] width 59 height 16
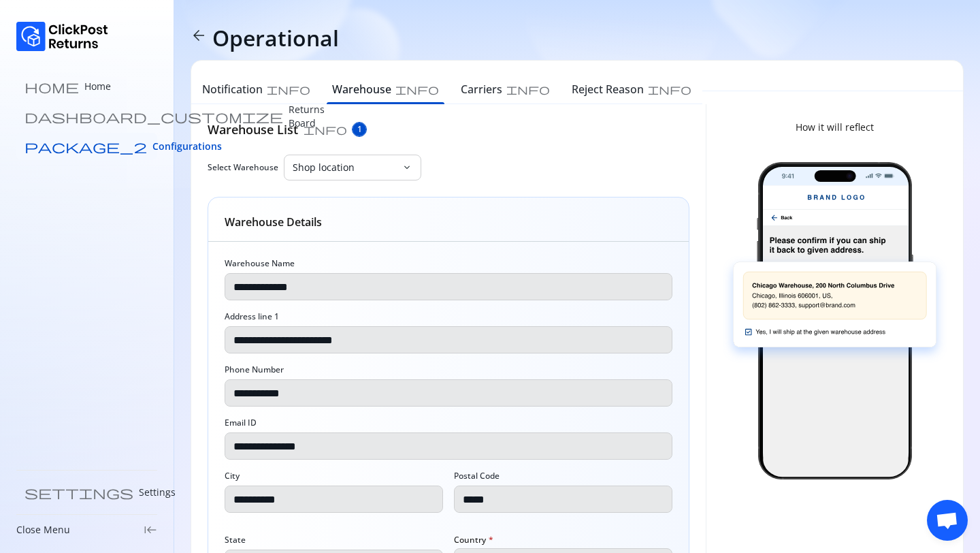
click at [101, 155] on link "package_2 Configurations" at bounding box center [86, 146] width 141 height 27
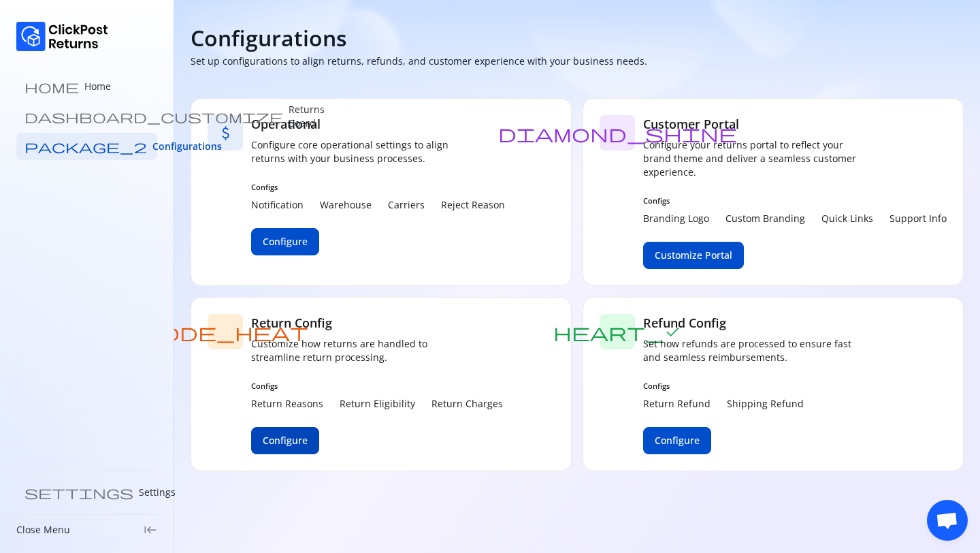
click at [299, 445] on span "Configure" at bounding box center [285, 440] width 45 height 14
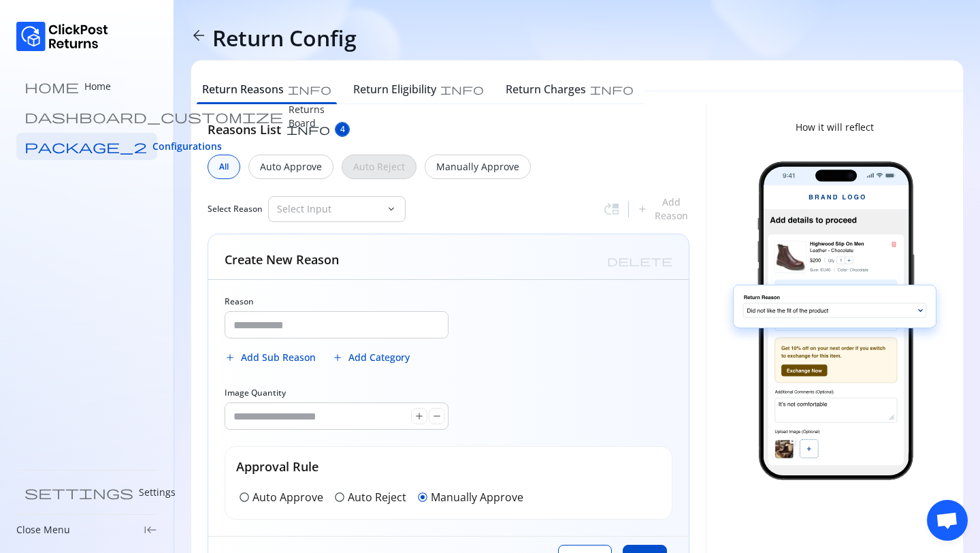
type input "**********"
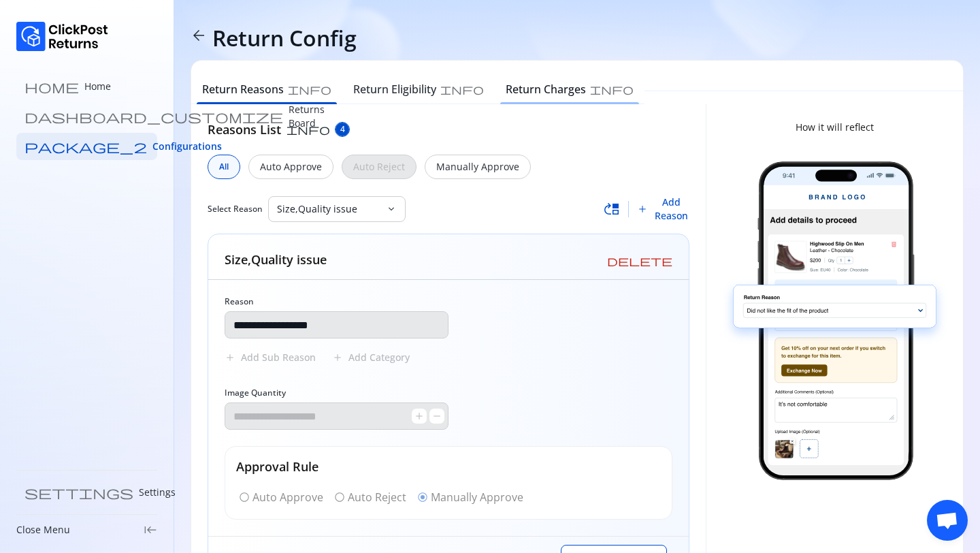
click at [506, 91] on h6 "Return Charges" at bounding box center [546, 89] width 80 height 16
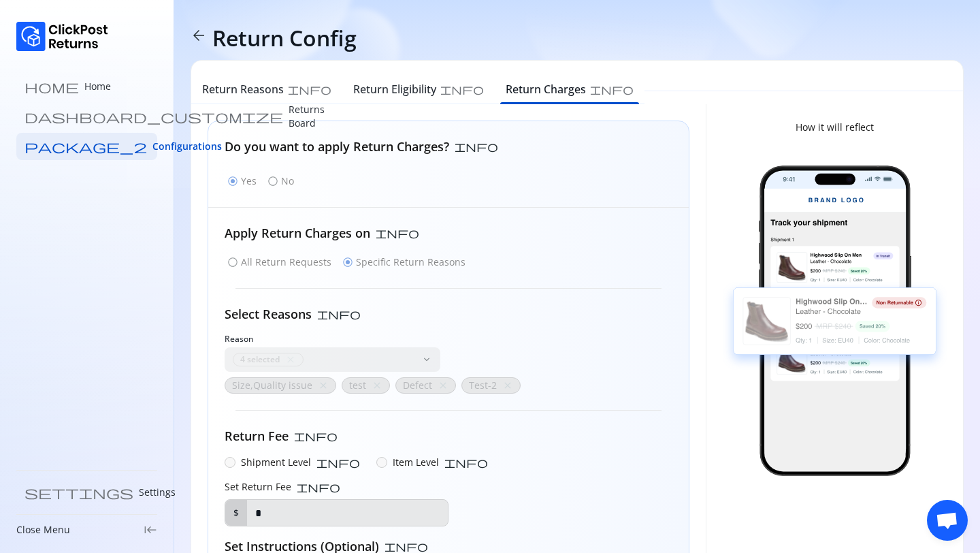
click at [280, 188] on div "radio_button_checked Yes radio_button_unchecked No" at bounding box center [449, 180] width 448 height 19
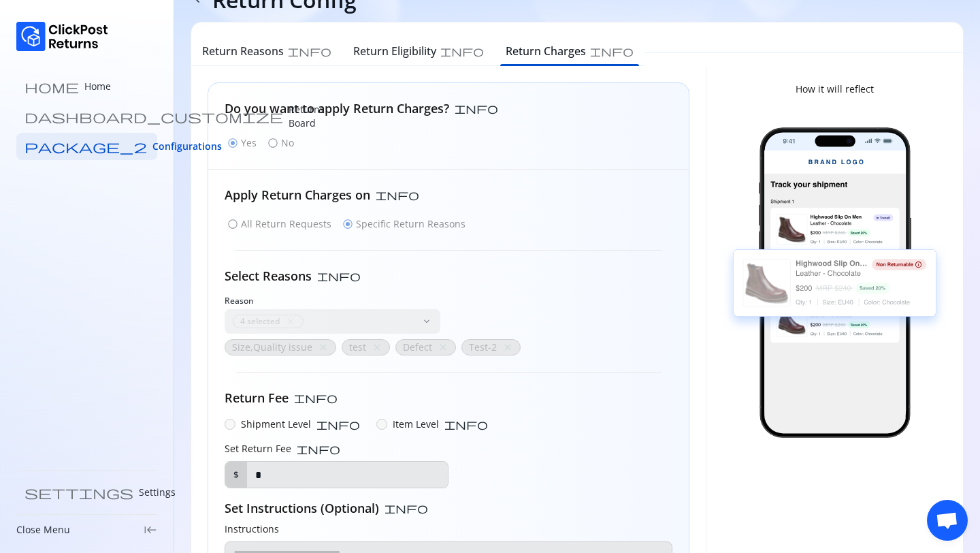
scroll to position [42, 0]
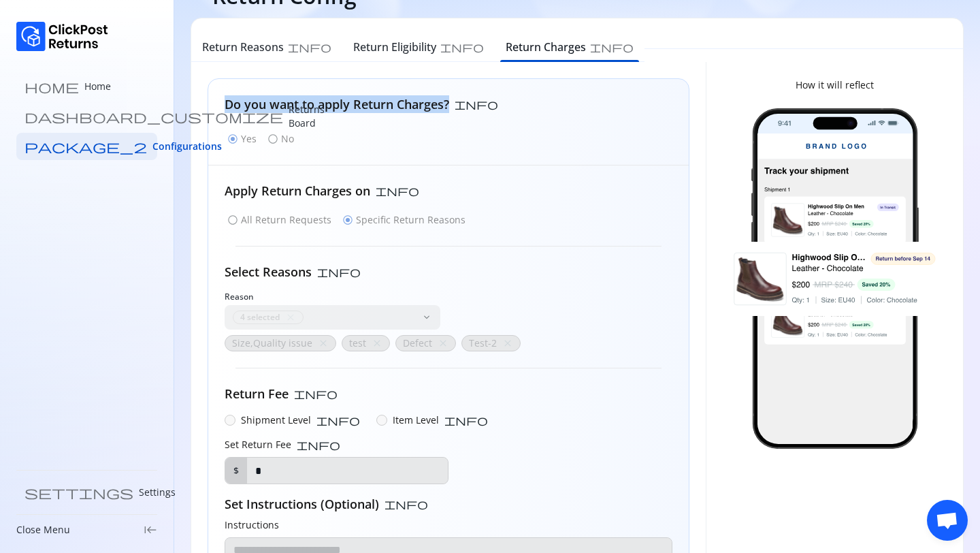
drag, startPoint x: 225, startPoint y: 103, endPoint x: 449, endPoint y: 107, distance: 223.9
click at [449, 107] on h5 "Do you want to apply Return Charges?" at bounding box center [337, 104] width 225 height 18
copy h5 "Do you want to apply Return Charges?"
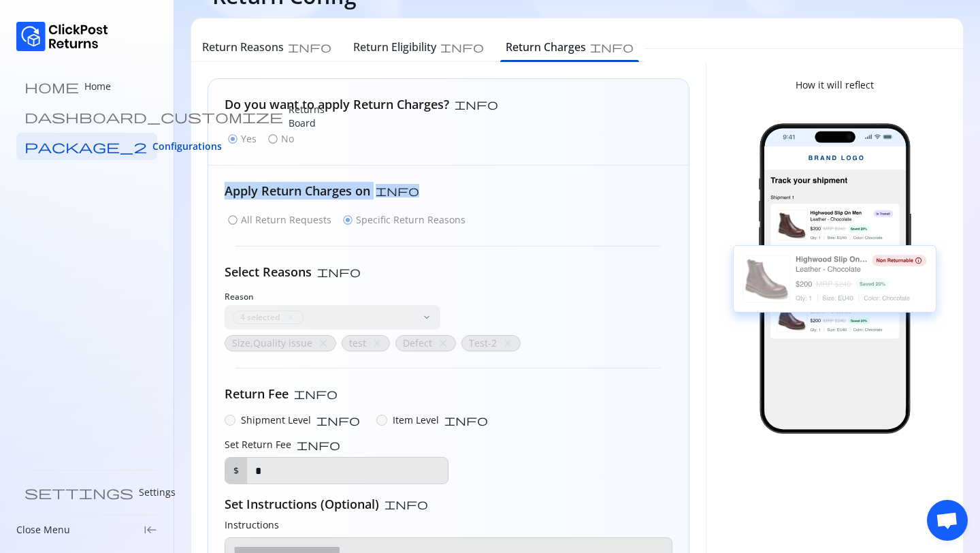
drag, startPoint x: 388, startPoint y: 186, endPoint x: 222, endPoint y: 186, distance: 166.0
click at [222, 186] on div "Do you want to apply Return Charges? info radio_button_checked Yes radio_button…" at bounding box center [448, 347] width 480 height 536
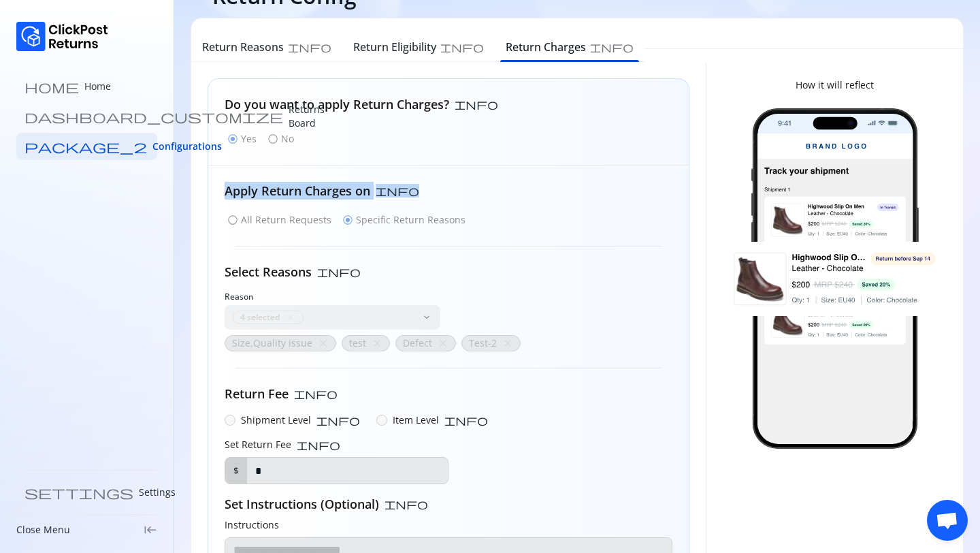
copy div "Apply Return Charges on info"
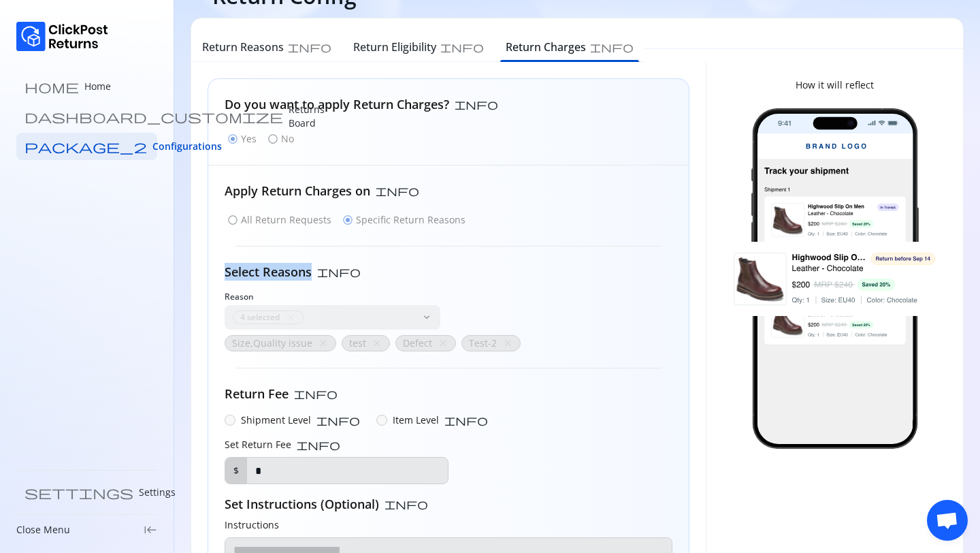
drag, startPoint x: 223, startPoint y: 274, endPoint x: 313, endPoint y: 269, distance: 90.6
click at [313, 269] on div "Do you want to apply Return Charges? info radio_button_checked Yes radio_button…" at bounding box center [448, 347] width 480 height 536
copy h5 "Select Reasons"
click at [152, 145] on span "Configurations" at bounding box center [186, 147] width 69 height 14
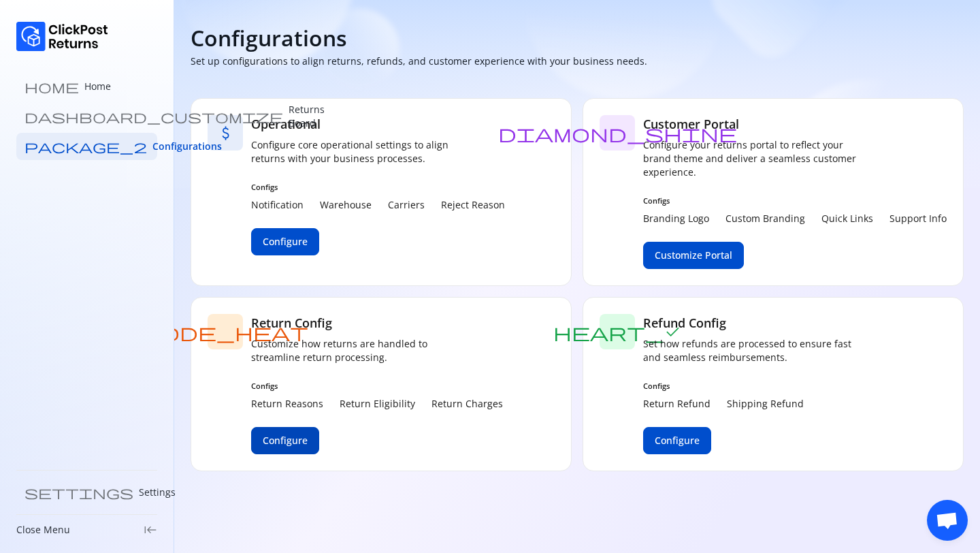
click at [287, 443] on span "Configure" at bounding box center [285, 440] width 45 height 14
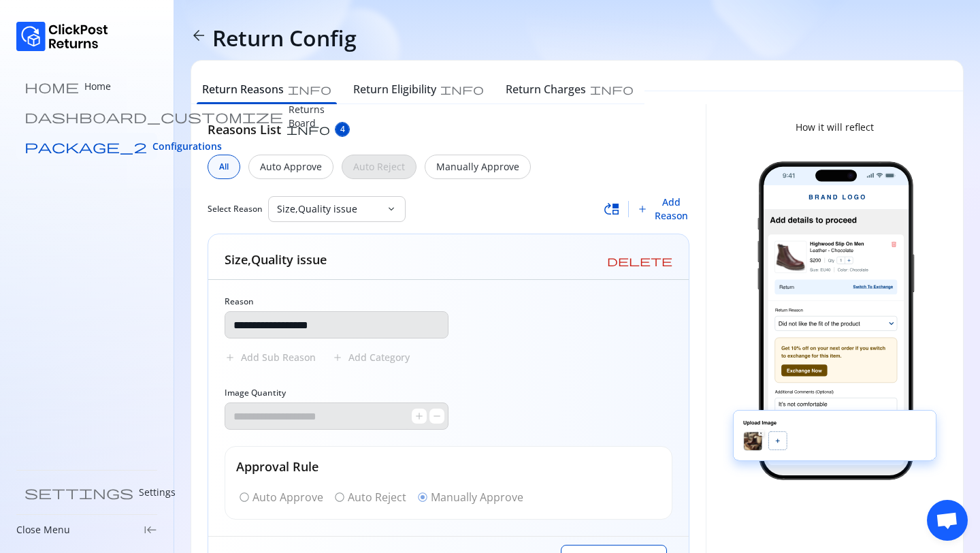
click at [152, 148] on span "Configurations" at bounding box center [186, 147] width 69 height 14
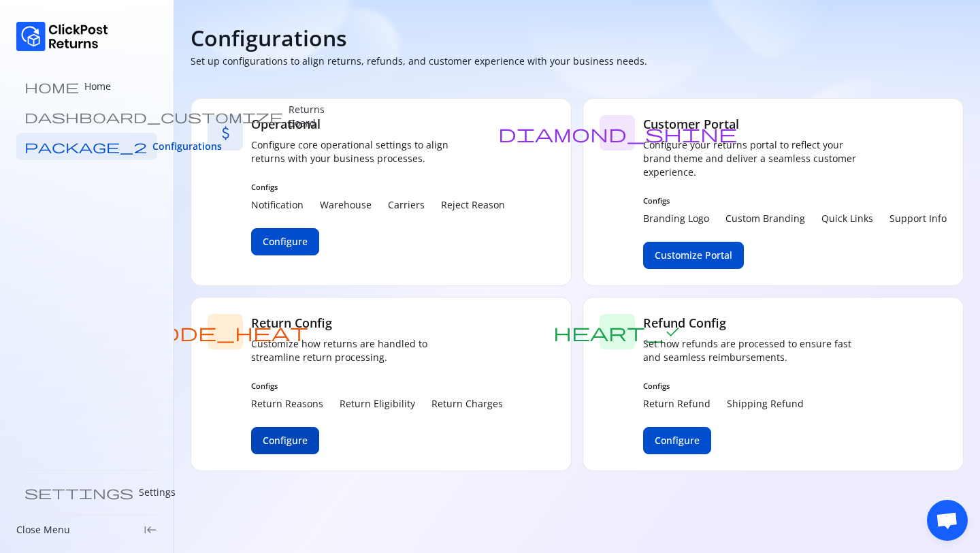
click at [292, 448] on button "Configure" at bounding box center [285, 440] width 68 height 27
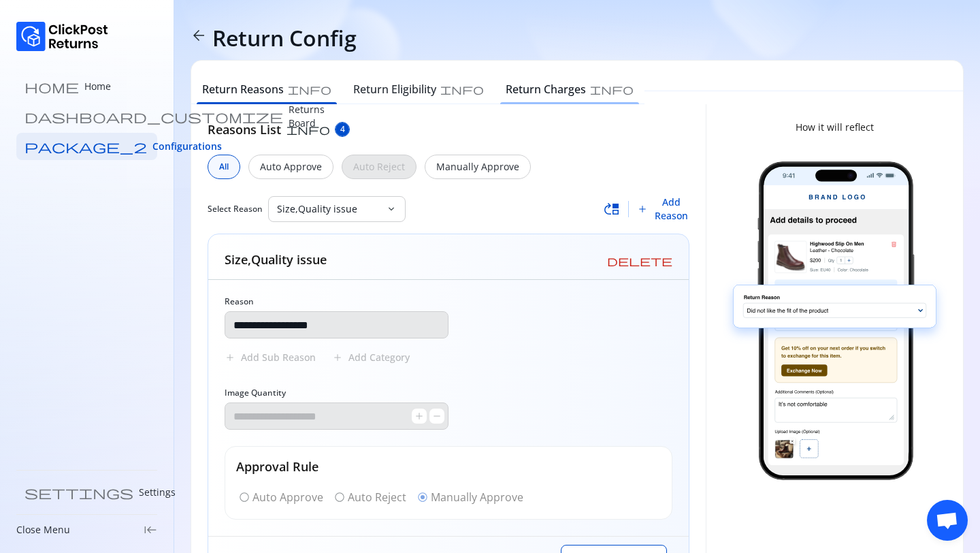
click at [506, 95] on h6 "Return Charges" at bounding box center [546, 89] width 80 height 16
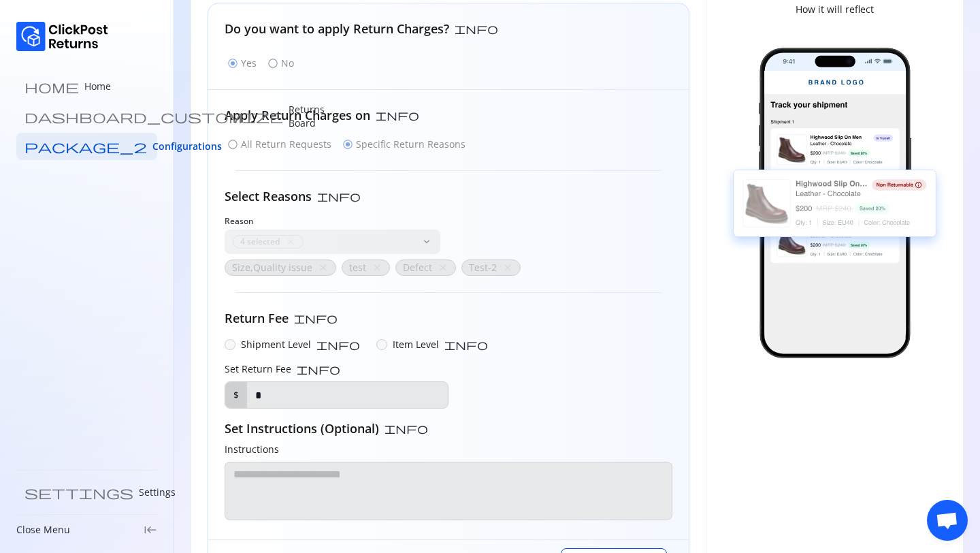
scroll to position [182, 0]
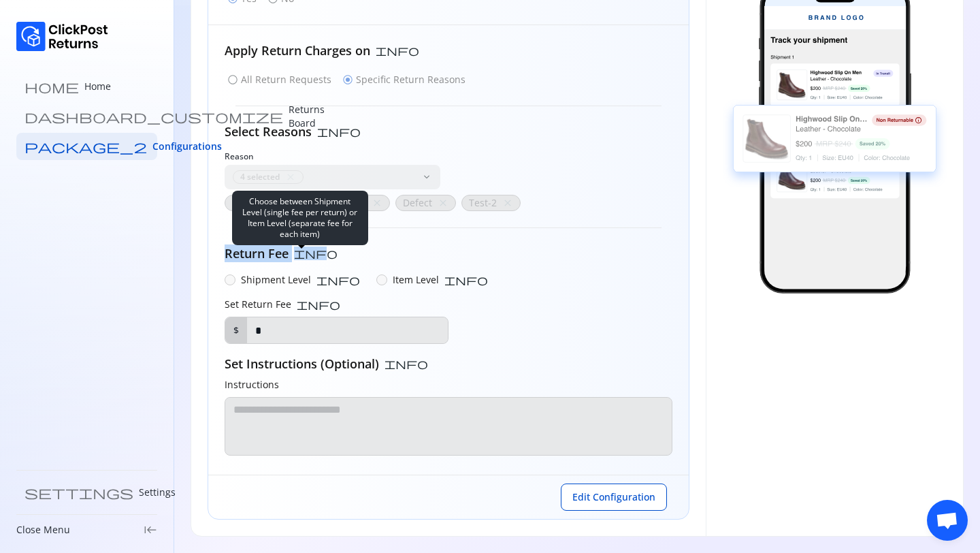
drag, startPoint x: 225, startPoint y: 250, endPoint x: 303, endPoint y: 252, distance: 79.0
click at [303, 252] on div "Return Fee info" at bounding box center [449, 253] width 448 height 18
copy div "Return Fee inf"
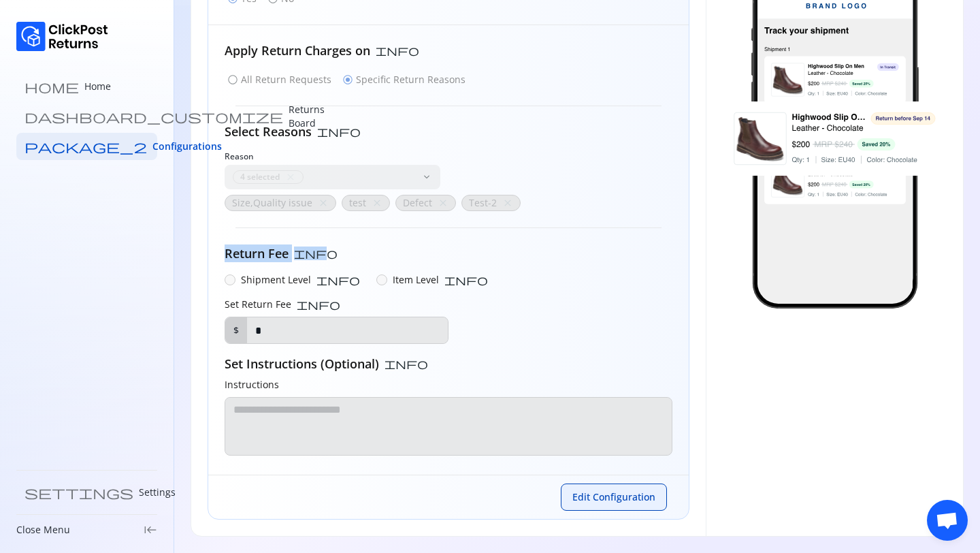
click at [620, 491] on span "Edit Configuration" at bounding box center [613, 497] width 83 height 14
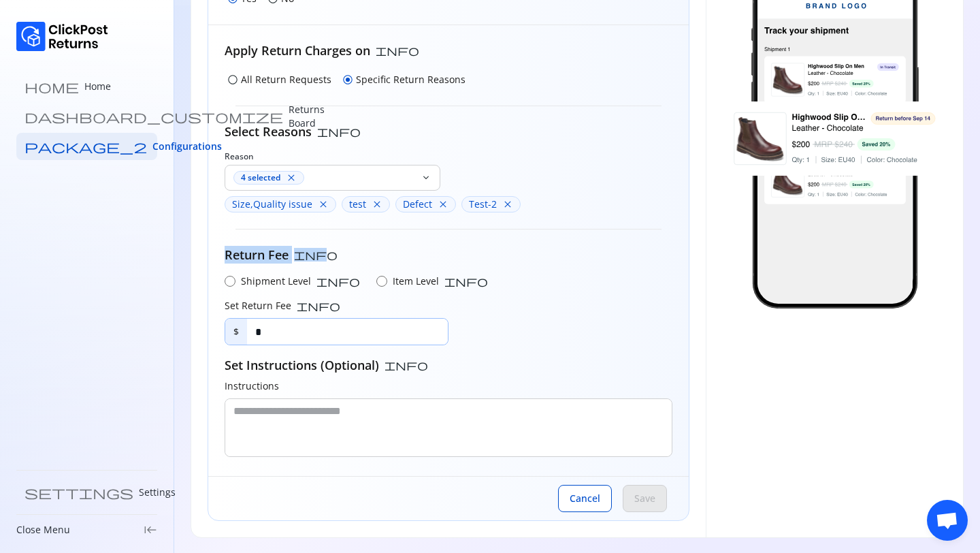
click at [360, 338] on input "*" at bounding box center [347, 331] width 201 height 26
type input "*"
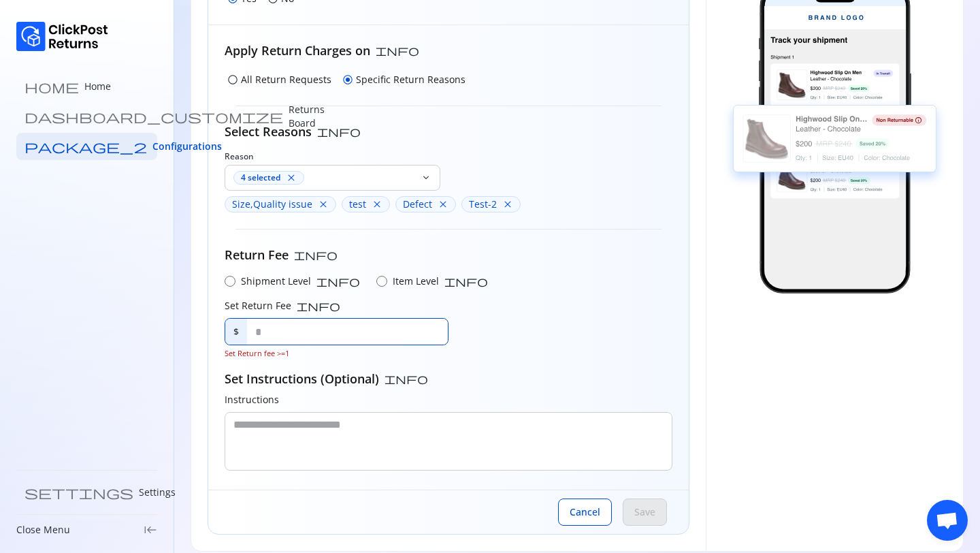
click at [593, 259] on div "Return Fee info" at bounding box center [449, 255] width 448 height 18
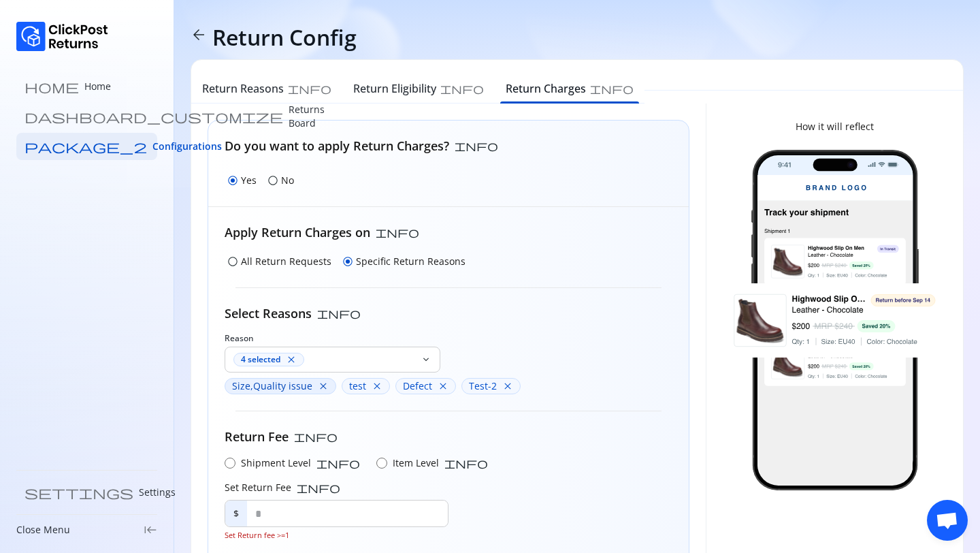
scroll to position [0, 0]
click at [282, 182] on p "No" at bounding box center [287, 181] width 13 height 14
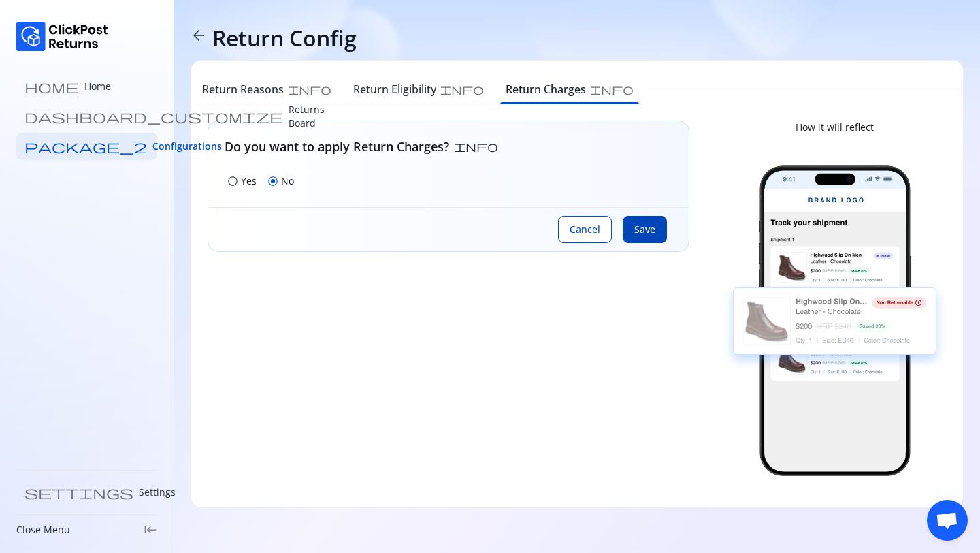
click at [635, 232] on span "Save" at bounding box center [644, 230] width 21 height 14
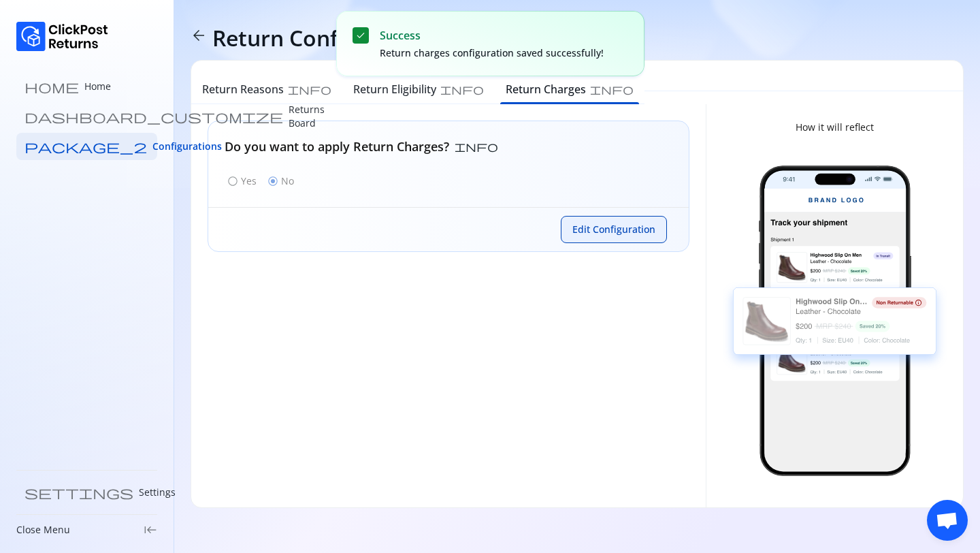
click at [612, 230] on span "Edit Configuration" at bounding box center [613, 230] width 83 height 14
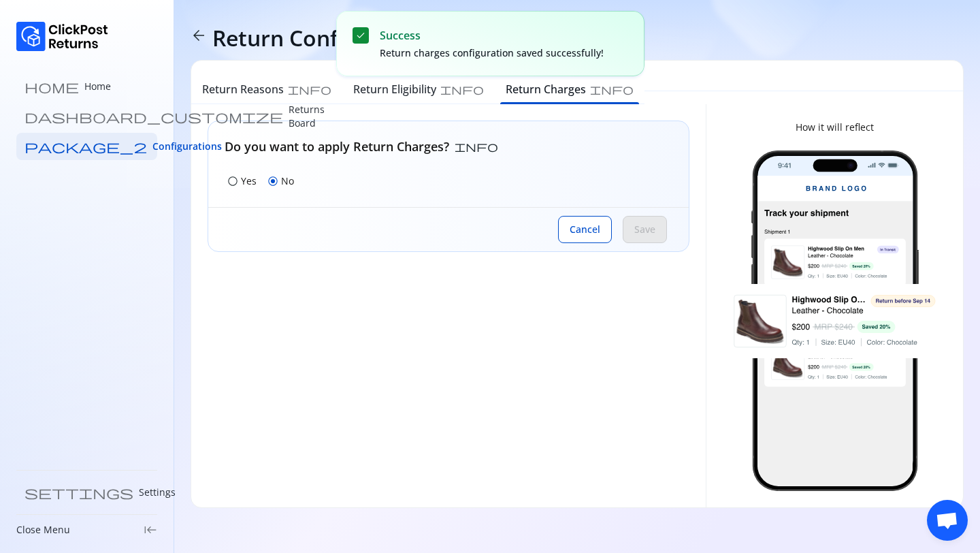
click at [241, 183] on p "Yes" at bounding box center [249, 181] width 16 height 14
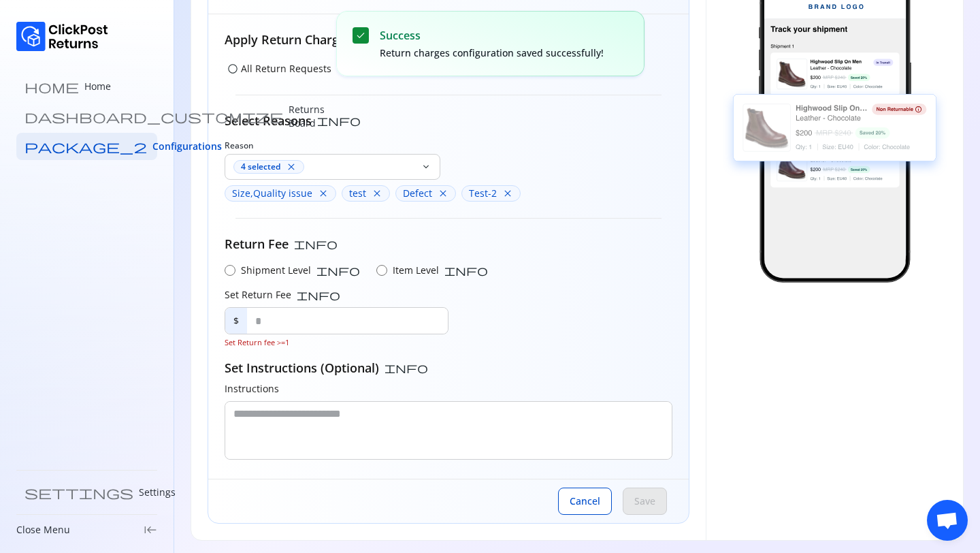
scroll to position [197, 0]
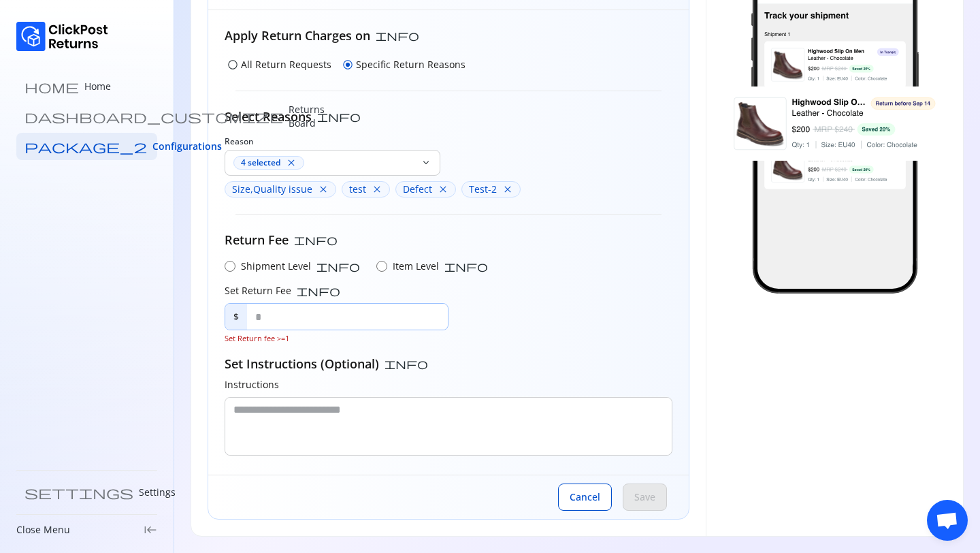
click at [382, 320] on input "text" at bounding box center [347, 316] width 201 height 26
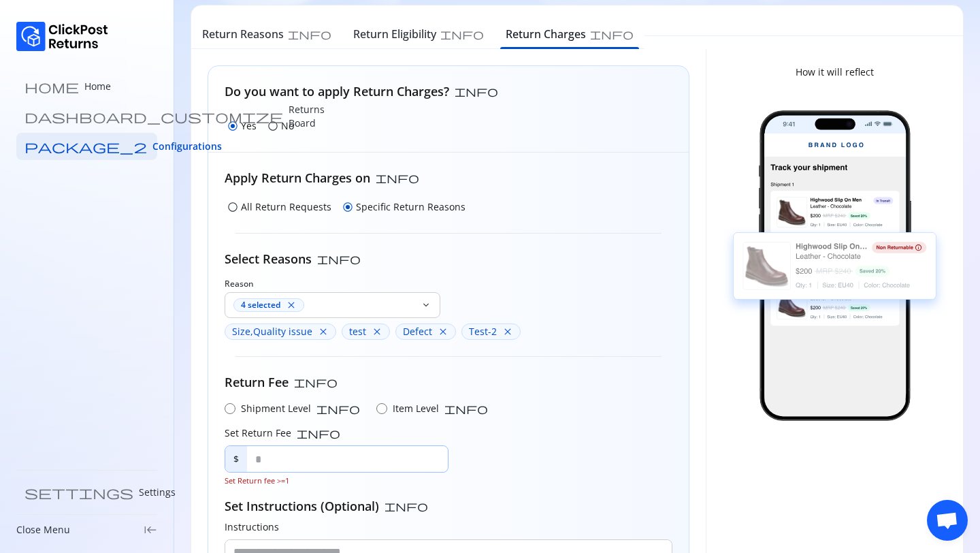
scroll to position [54, 0]
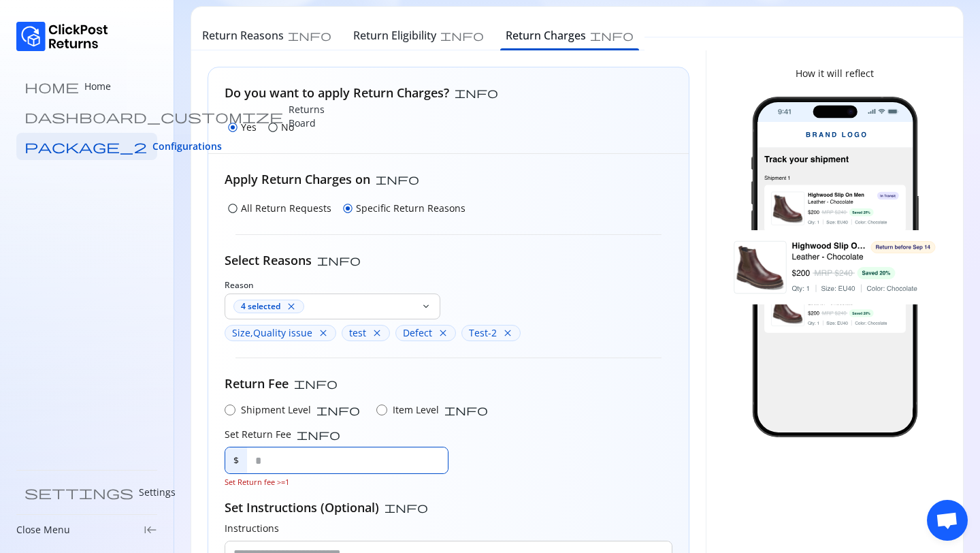
click at [284, 133] on p "No" at bounding box center [287, 127] width 13 height 14
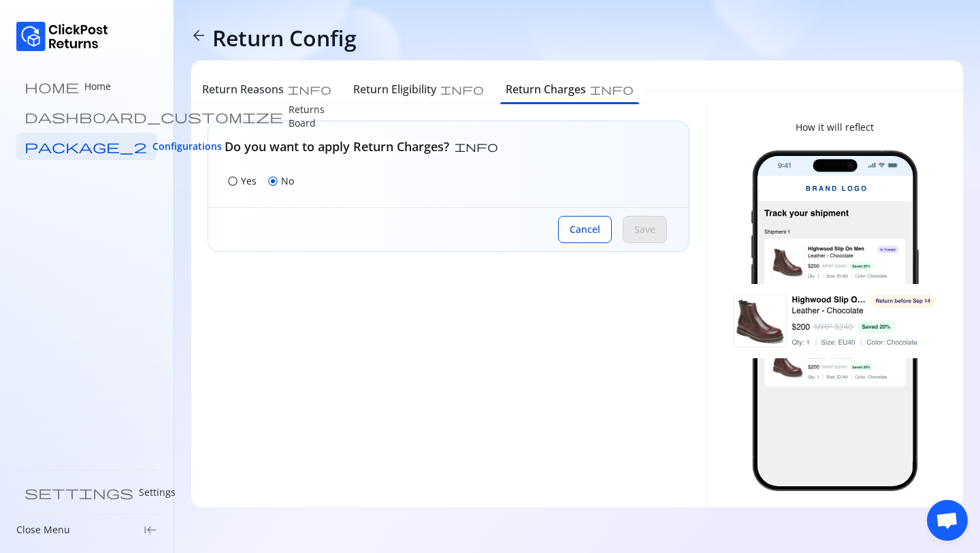
scroll to position [0, 0]
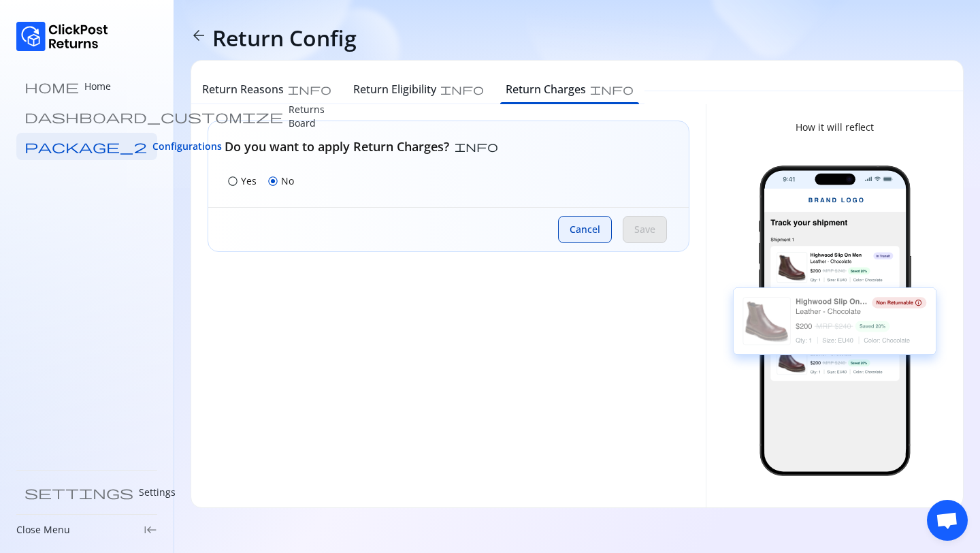
click at [598, 231] on span "Cancel" at bounding box center [585, 230] width 31 height 14
click at [628, 231] on span "Edit Configuration" at bounding box center [613, 230] width 83 height 14
click at [244, 179] on p "Yes" at bounding box center [249, 181] width 16 height 14
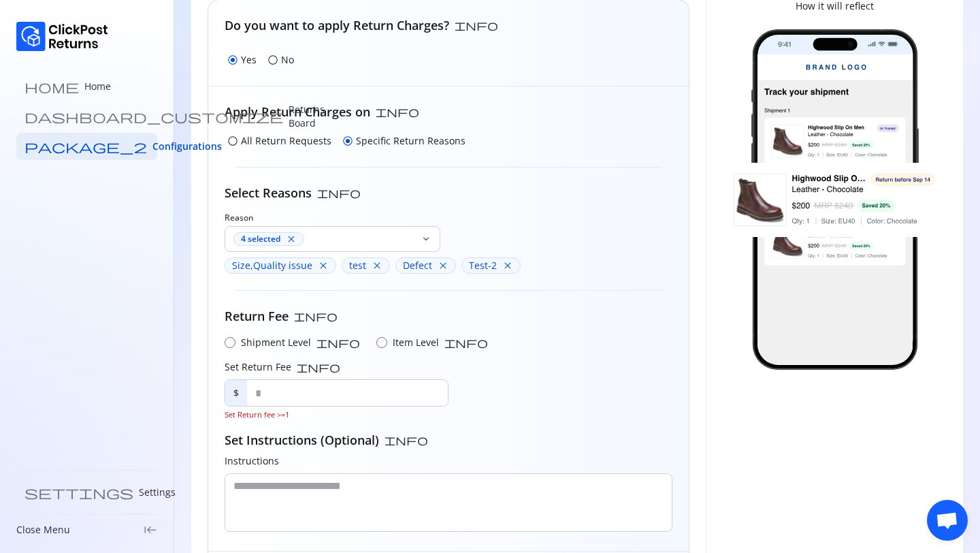
scroll to position [116, 0]
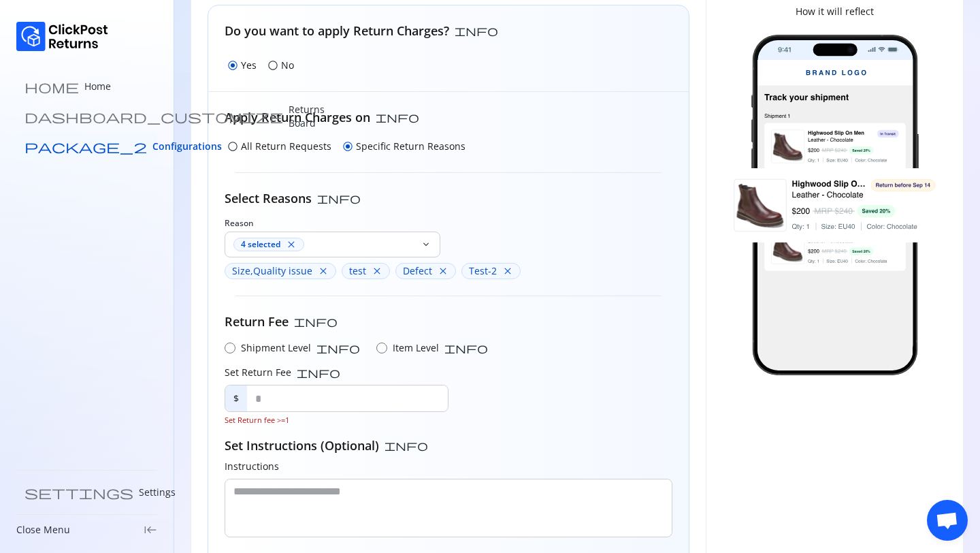
click at [152, 144] on span "Configurations" at bounding box center [186, 147] width 69 height 14
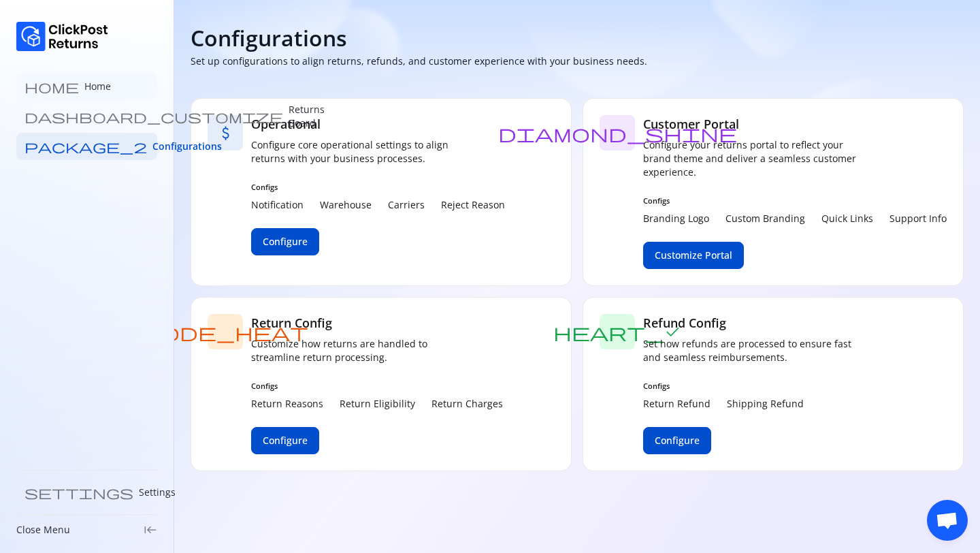
click at [84, 89] on p "Home" at bounding box center [97, 87] width 27 height 14
